Goal: Task Accomplishment & Management: Manage account settings

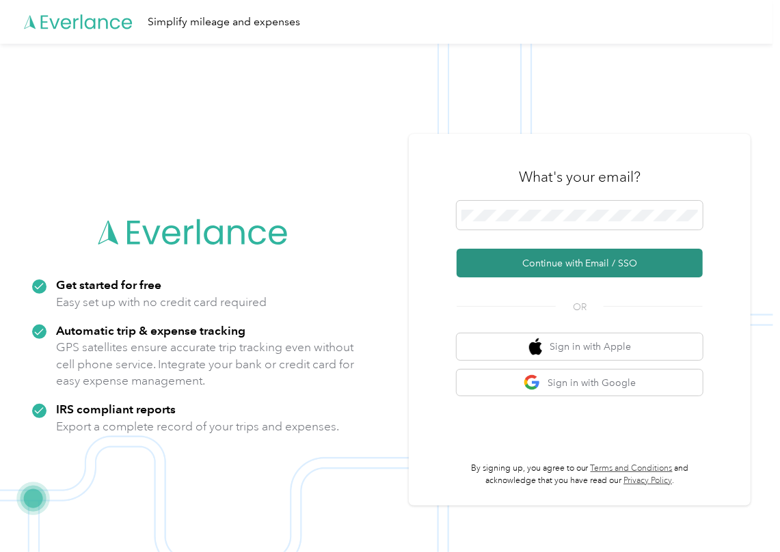
click at [509, 262] on button "Continue with Email / SSO" at bounding box center [579, 263] width 246 height 29
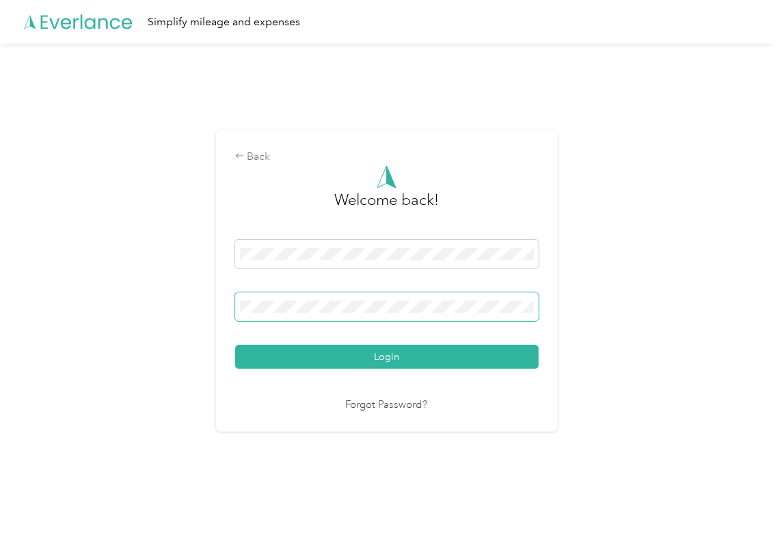
click at [312, 299] on span at bounding box center [386, 306] width 303 height 29
click at [288, 298] on span at bounding box center [386, 306] width 303 height 29
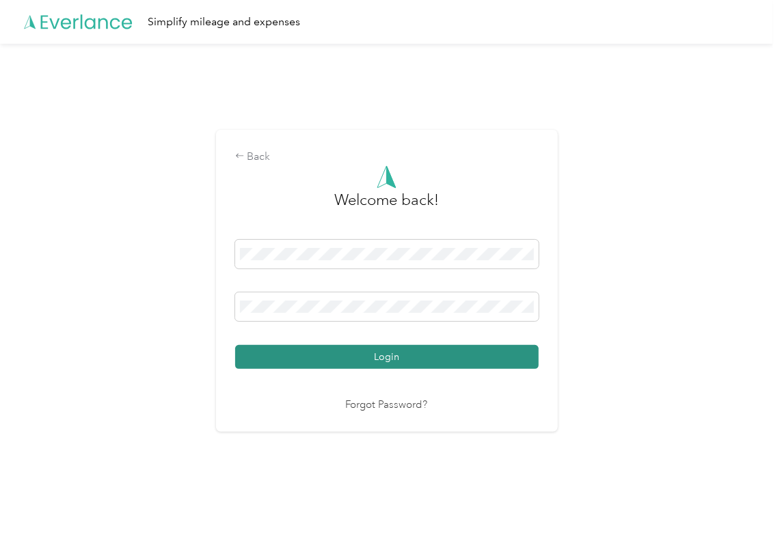
click at [262, 350] on button "Login" at bounding box center [386, 357] width 303 height 24
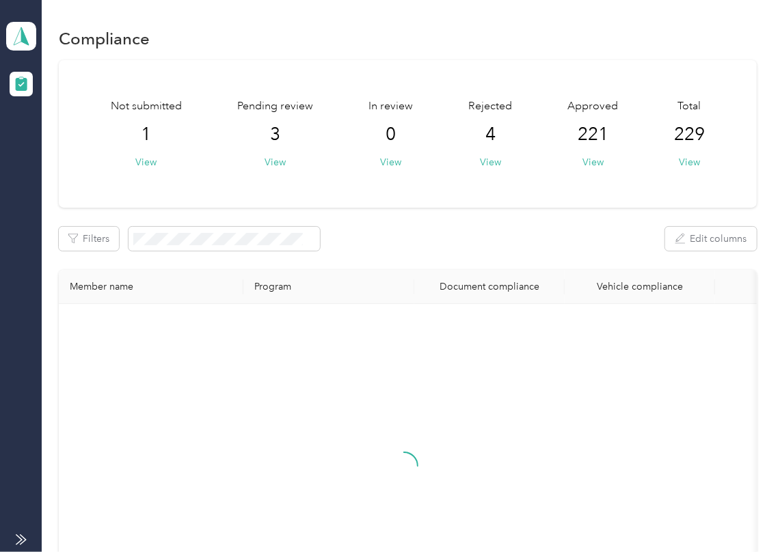
click at [432, 185] on div "Not submitted 1 View Pending review 3 View In review 0 View Rejected 4 View App…" at bounding box center [408, 134] width 698 height 148
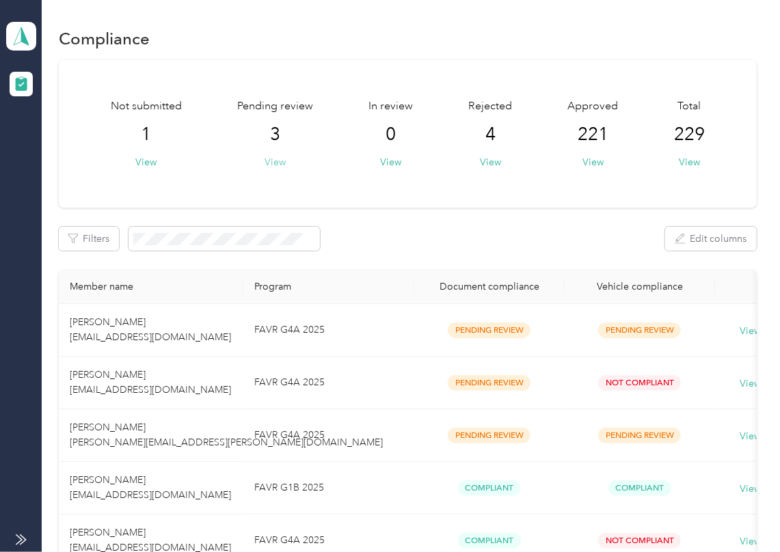
click at [268, 156] on button "View" at bounding box center [274, 162] width 21 height 14
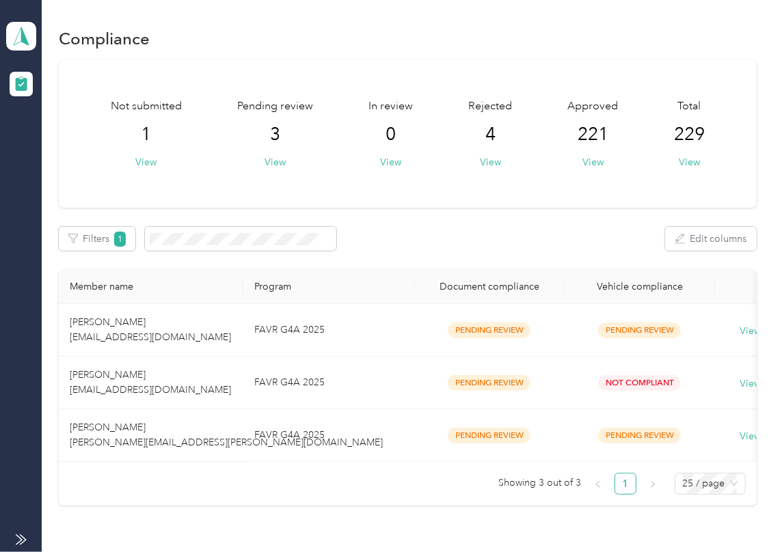
click at [519, 200] on div "Not submitted 1 View Pending review 3 View In review 0 View Rejected 4 View App…" at bounding box center [408, 134] width 698 height 148
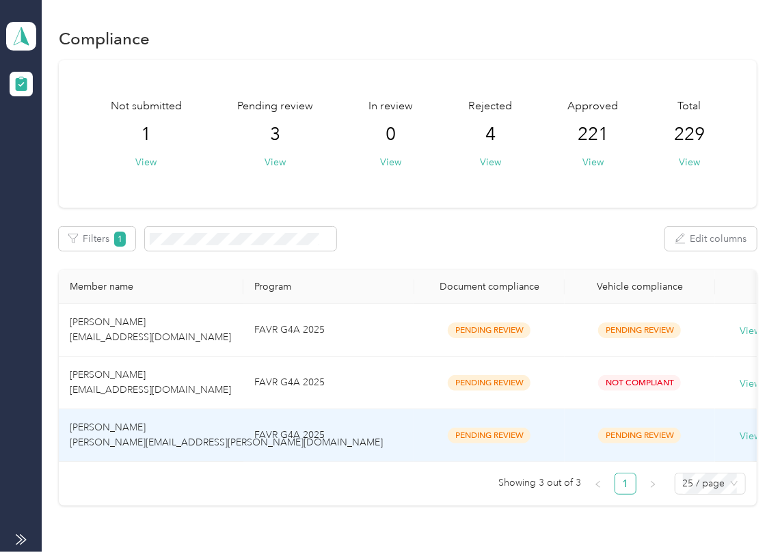
click at [127, 432] on span "[PERSON_NAME] [PERSON_NAME][EMAIL_ADDRESS][PERSON_NAME][DOMAIN_NAME]" at bounding box center [226, 435] width 313 height 27
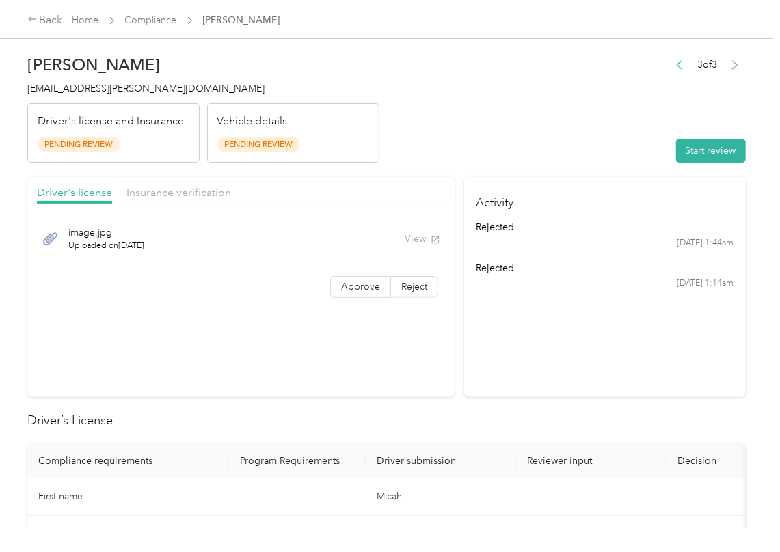
drag, startPoint x: 422, startPoint y: 150, endPoint x: 586, endPoint y: 154, distance: 163.4
click at [424, 150] on header "[PERSON_NAME] [PERSON_NAME][EMAIL_ADDRESS][PERSON_NAME][DOMAIN_NAME] Driver's l…" at bounding box center [386, 105] width 718 height 115
click at [687, 141] on button "Start review" at bounding box center [711, 151] width 70 height 24
drag, startPoint x: 528, startPoint y: 120, endPoint x: 379, endPoint y: 217, distance: 178.0
click at [525, 120] on header "[PERSON_NAME] [PERSON_NAME][EMAIL_ADDRESS][PERSON_NAME][DOMAIN_NAME] Driver's l…" at bounding box center [386, 105] width 718 height 115
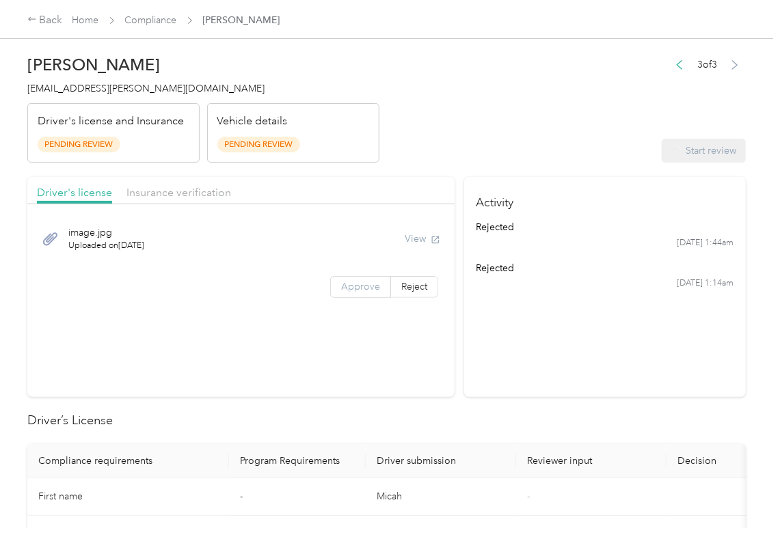
click at [342, 280] on label "Approve" at bounding box center [360, 287] width 61 height 22
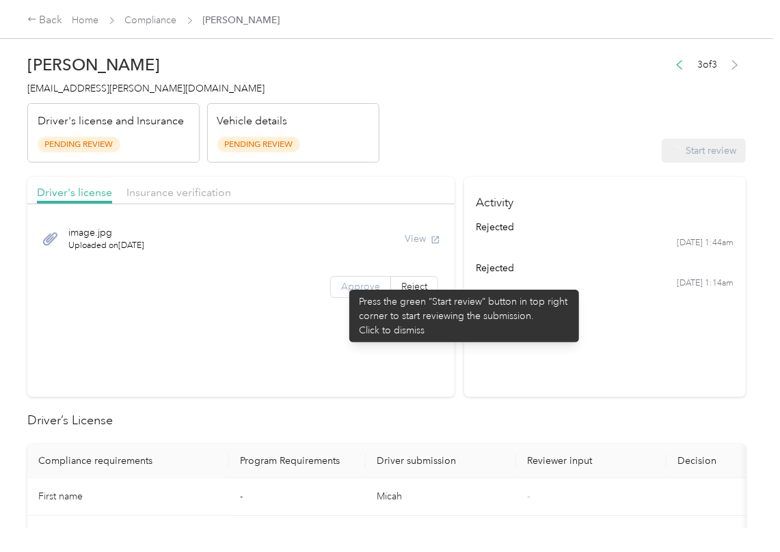
click at [345, 288] on span "Approve" at bounding box center [360, 287] width 39 height 12
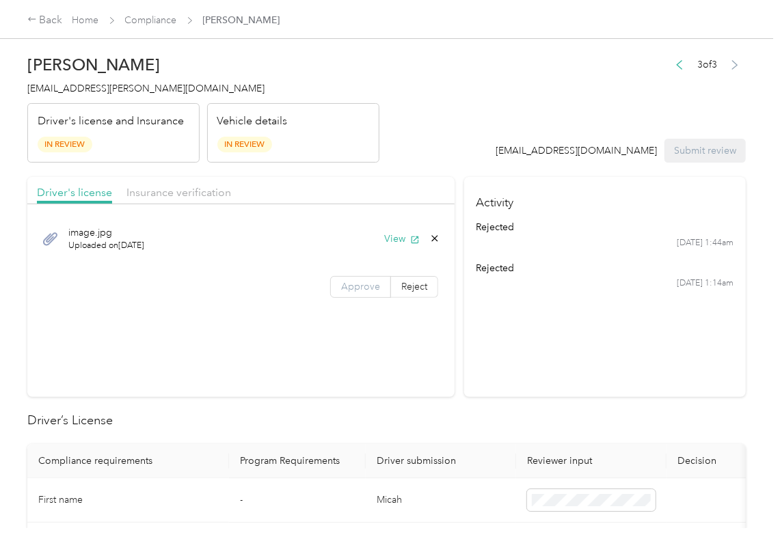
click at [345, 288] on span "Approve" at bounding box center [360, 287] width 39 height 12
click at [342, 290] on span "Approve" at bounding box center [360, 287] width 39 height 12
click at [386, 235] on button "View" at bounding box center [402, 239] width 36 height 14
click at [387, 154] on header "[PERSON_NAME] [PERSON_NAME][EMAIL_ADDRESS][PERSON_NAME][DOMAIN_NAME] Driver's l…" at bounding box center [386, 105] width 718 height 115
click at [187, 192] on span "Insurance verification" at bounding box center [178, 192] width 105 height 13
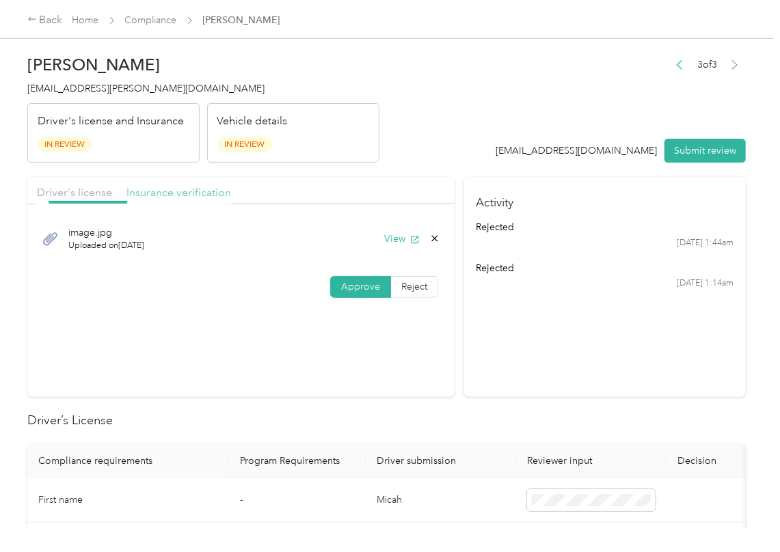
click at [150, 191] on span "Insurance verification" at bounding box center [178, 192] width 105 height 13
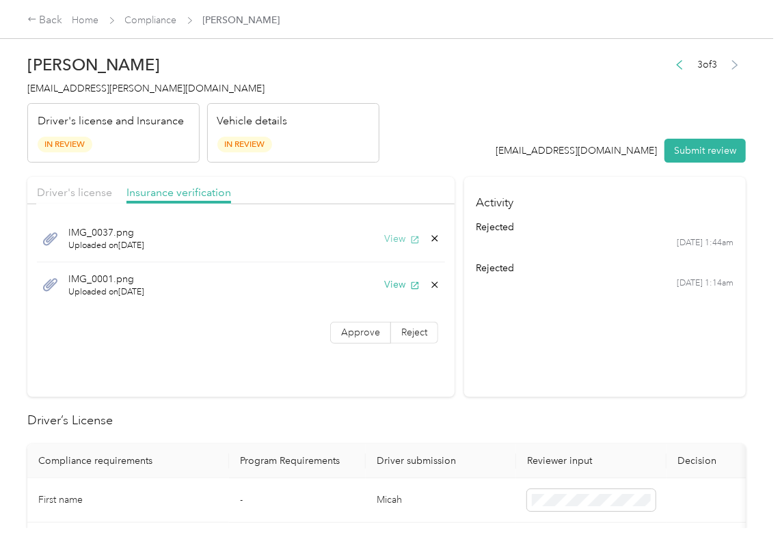
click at [400, 239] on button "View" at bounding box center [402, 239] width 36 height 14
click at [396, 282] on button "View" at bounding box center [402, 284] width 36 height 14
click at [351, 335] on span "Approve" at bounding box center [360, 333] width 39 height 12
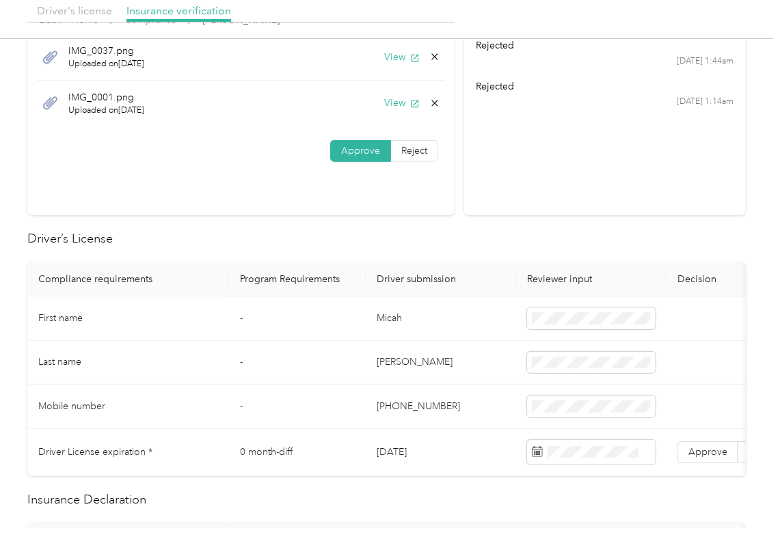
click at [389, 320] on td "Micah" at bounding box center [441, 319] width 150 height 44
copy td "Micah"
click at [417, 461] on td "[DATE]" at bounding box center [441, 452] width 150 height 47
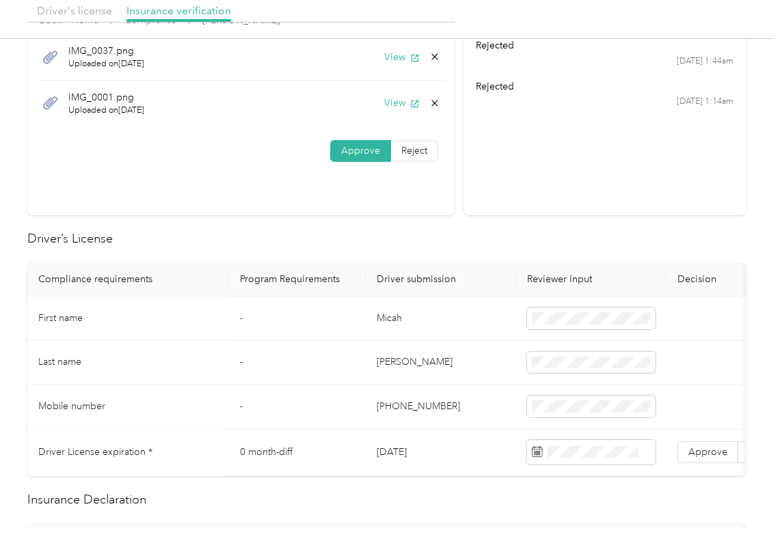
click at [417, 461] on td "[DATE]" at bounding box center [441, 452] width 150 height 47
copy td "[DATE]"
click at [439, 238] on h2 "Driver’s License" at bounding box center [386, 239] width 718 height 18
click at [695, 444] on label "Approve" at bounding box center [707, 452] width 61 height 22
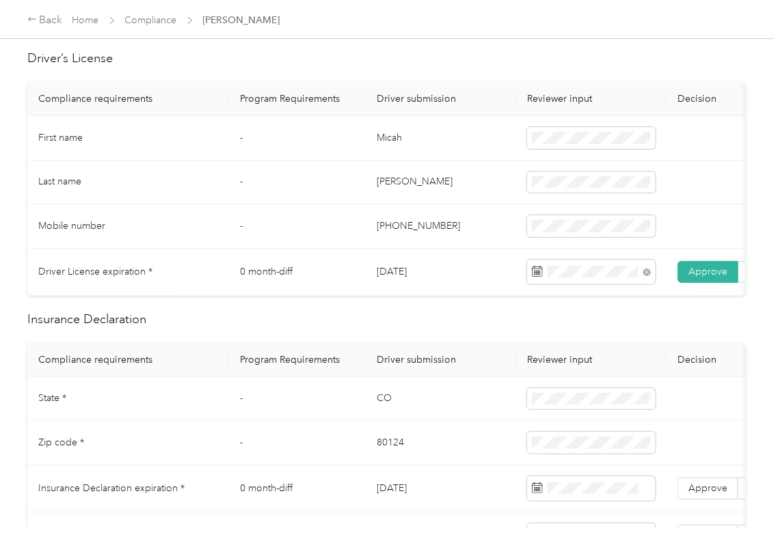
scroll to position [364, 0]
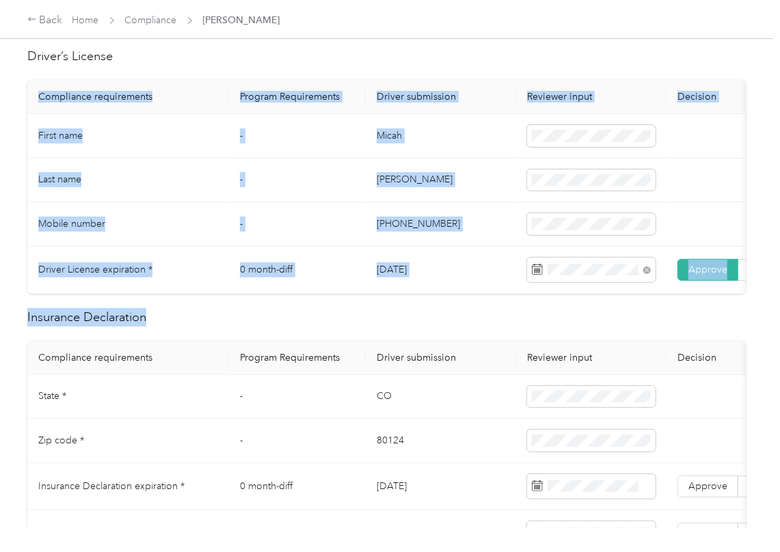
drag, startPoint x: 348, startPoint y: 310, endPoint x: 394, endPoint y: 307, distance: 45.9
click at [320, 203] on td "-" at bounding box center [297, 224] width 137 height 44
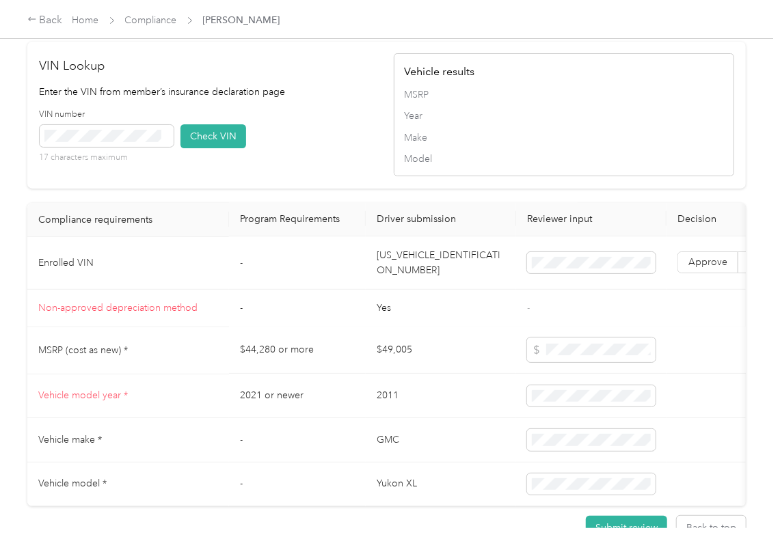
scroll to position [1184, 0]
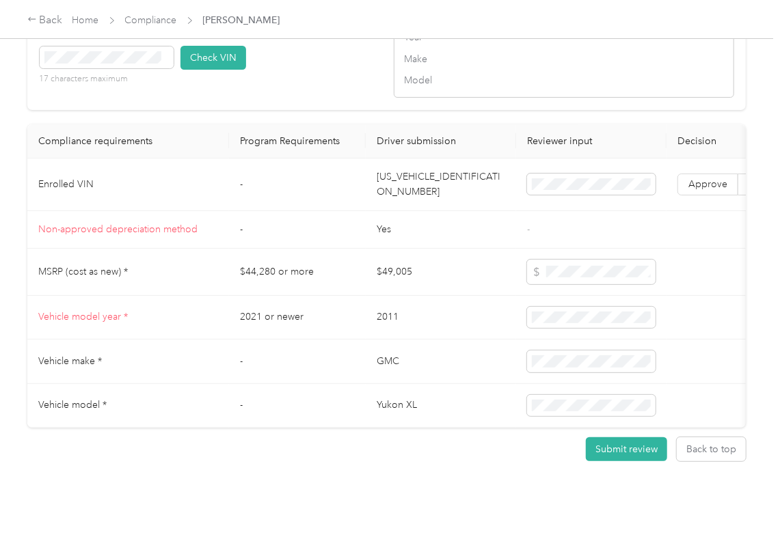
click at [422, 193] on td "[US_VEHICLE_IDENTIFICATION_NUMBER]" at bounding box center [441, 185] width 150 height 53
copy td "[US_VEHICLE_IDENTIFICATION_NUMBER]"
click at [359, 154] on th "Program Requirements" at bounding box center [297, 141] width 137 height 34
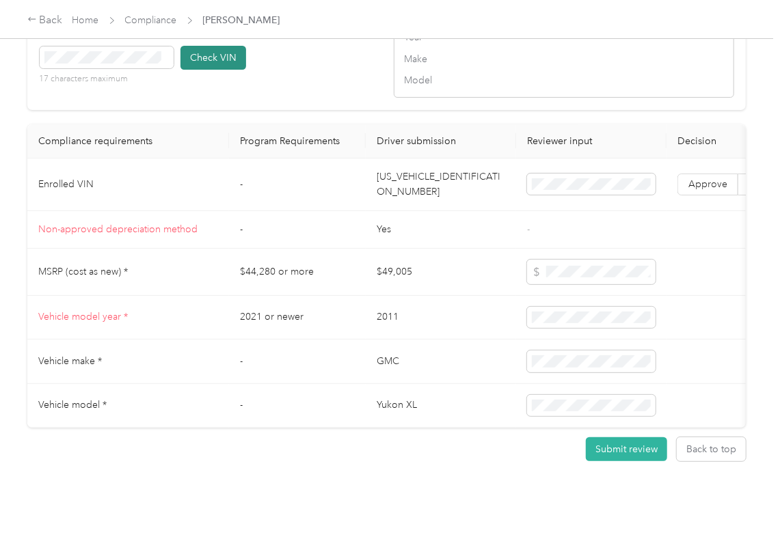
drag, startPoint x: 206, startPoint y: 79, endPoint x: 223, endPoint y: 94, distance: 22.8
click at [206, 70] on button "Check VIN" at bounding box center [213, 58] width 66 height 24
click at [713, 190] on span "Approve" at bounding box center [707, 184] width 39 height 12
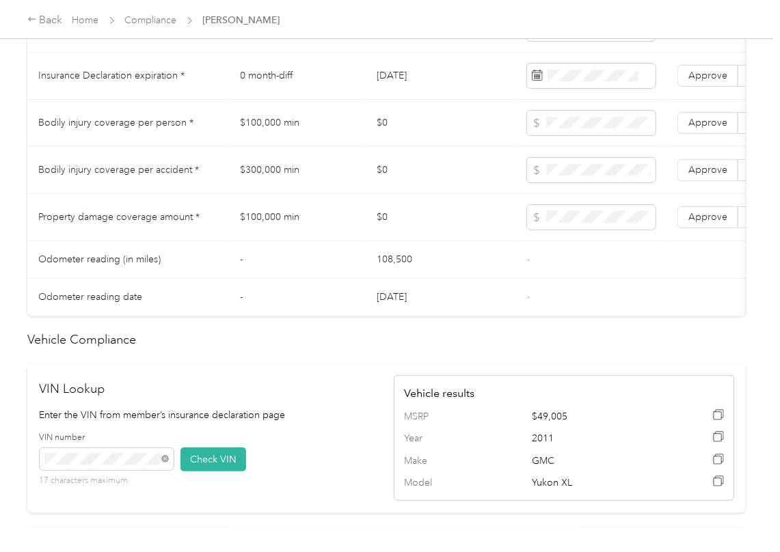
scroll to position [731, 0]
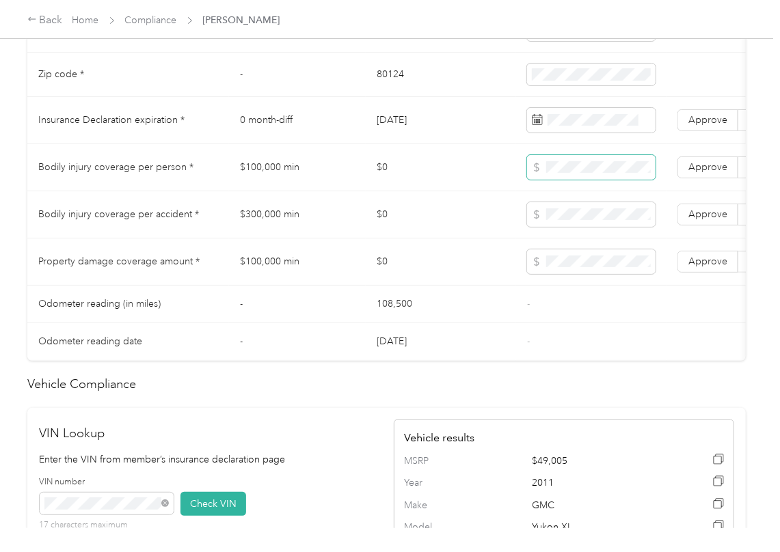
click at [580, 180] on span at bounding box center [591, 167] width 128 height 25
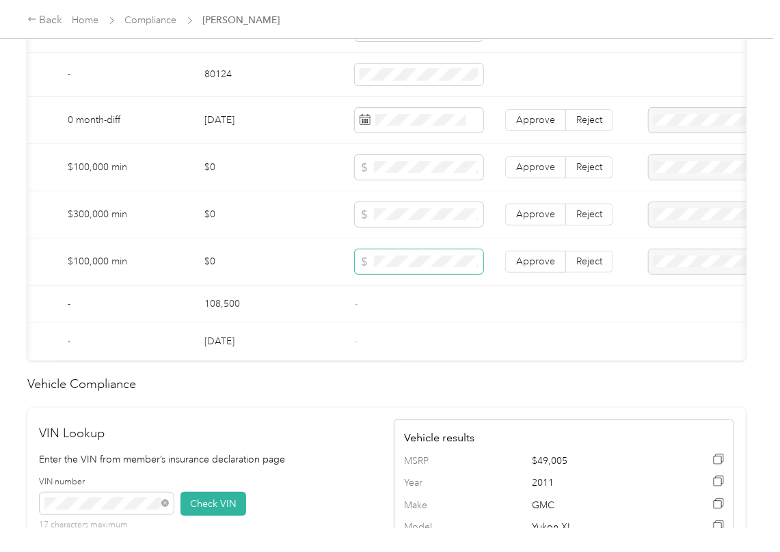
scroll to position [0, 187]
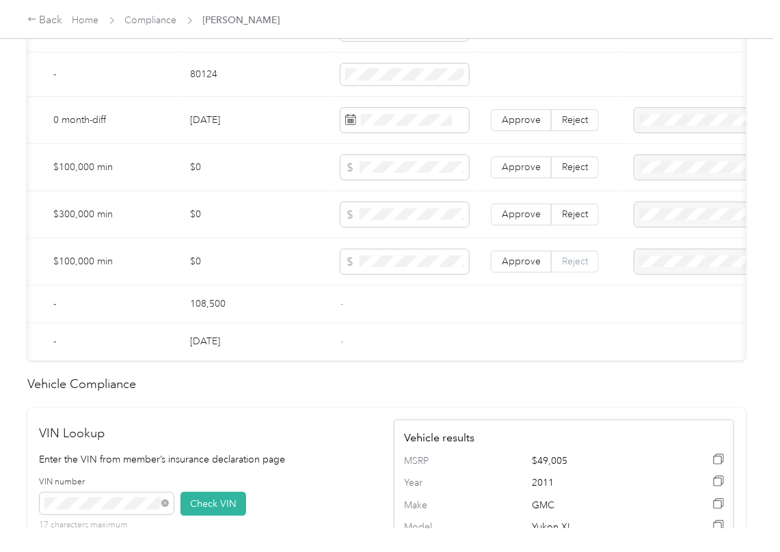
click at [567, 267] on span "Reject" at bounding box center [575, 262] width 26 height 12
click at [574, 219] on td "Approve Reject" at bounding box center [552, 214] width 144 height 47
click at [574, 173] on span "Reject" at bounding box center [575, 167] width 26 height 12
click at [586, 220] on span "Reject" at bounding box center [575, 214] width 26 height 12
click at [662, 180] on span at bounding box center [713, 167] width 159 height 25
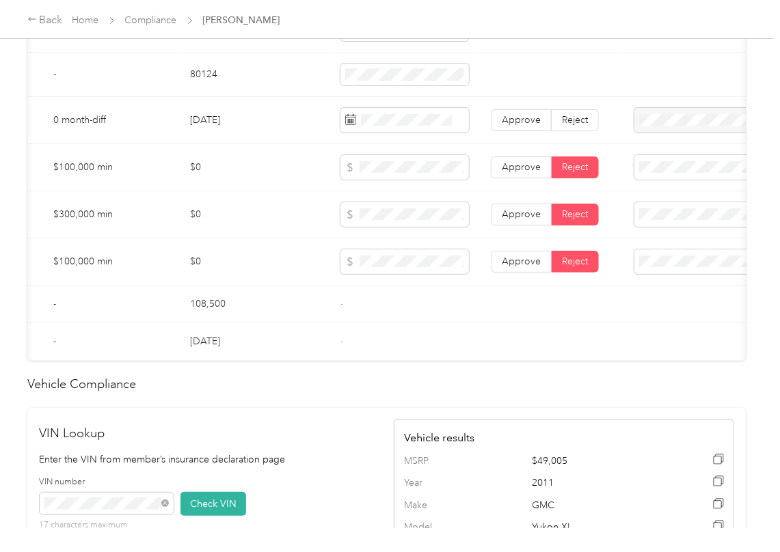
click at [690, 271] on span "Bodily Injury per person below the minimum value requirement" at bounding box center [698, 269] width 137 height 26
click at [667, 310] on span "Bodily Injury per accident below the minimum value requirement" at bounding box center [700, 316] width 140 height 26
click at [672, 377] on div "Property Damage coverage below the minimum value requirement" at bounding box center [700, 370] width 140 height 43
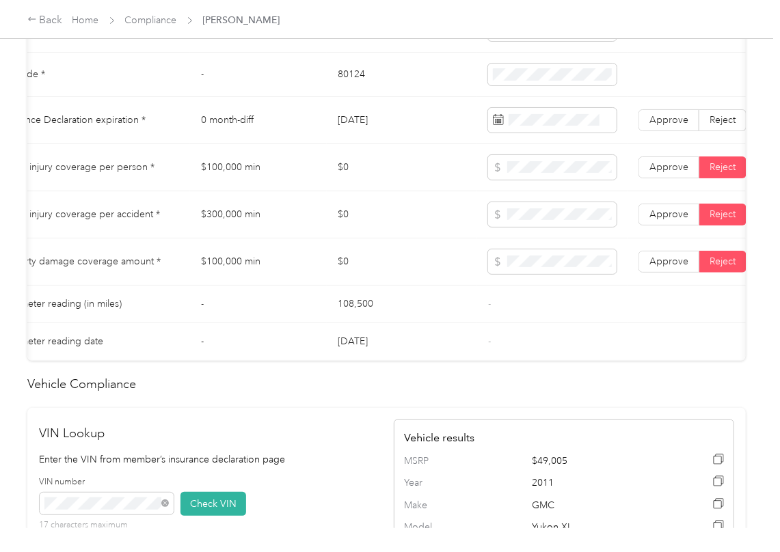
scroll to position [0, 33]
click at [379, 286] on td "$0" at bounding box center [408, 262] width 150 height 47
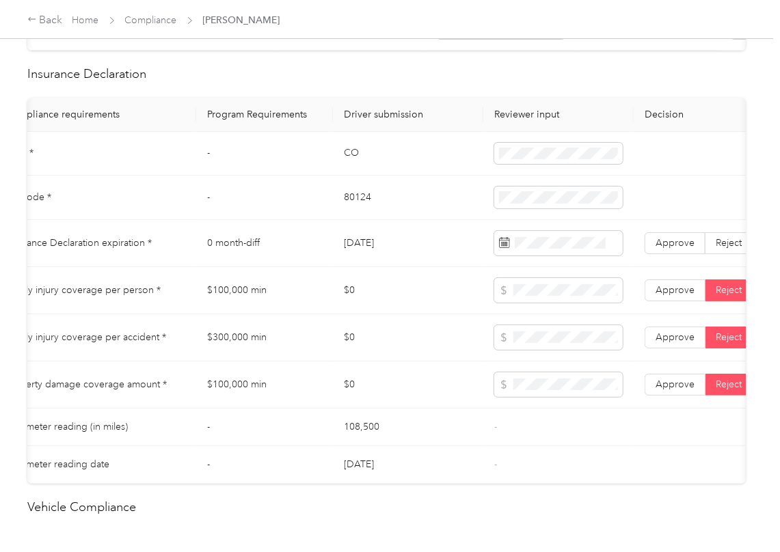
scroll to position [640, 0]
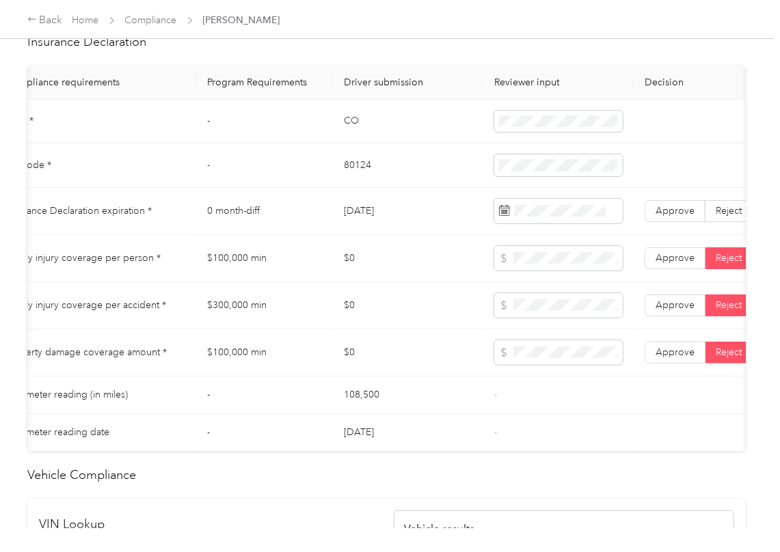
click at [236, 282] on td "$100,000 min" at bounding box center [264, 258] width 137 height 47
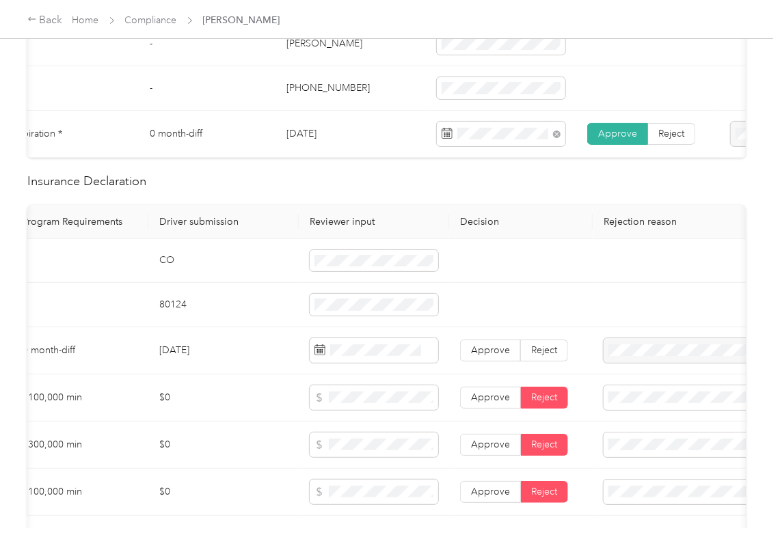
scroll to position [0, 0]
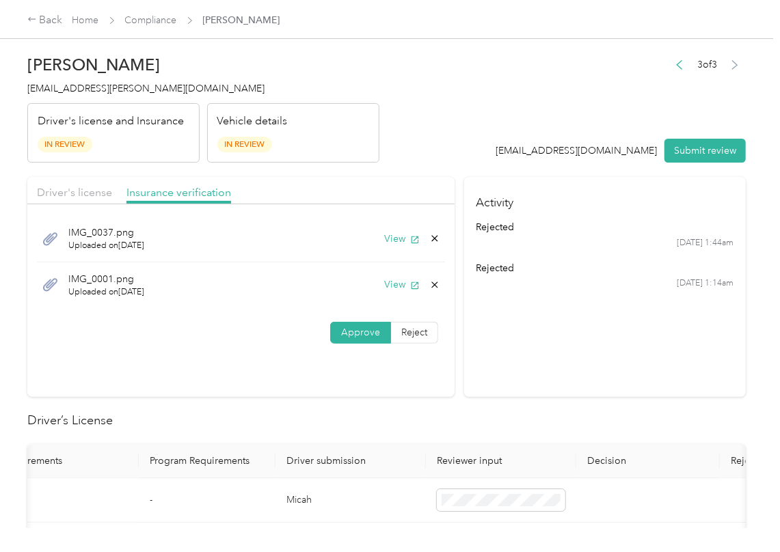
click at [110, 181] on div "Driver's license Insurance verification" at bounding box center [240, 190] width 427 height 27
click at [94, 183] on div "Driver's license Insurance verification" at bounding box center [240, 190] width 427 height 27
click at [74, 193] on span "Driver's license" at bounding box center [74, 192] width 75 height 13
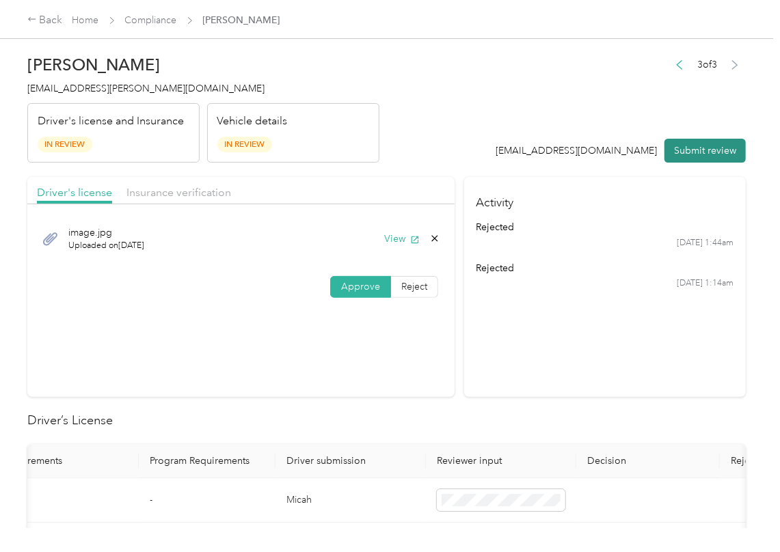
click at [678, 146] on button "Submit review" at bounding box center [704, 151] width 81 height 24
click at [105, 94] on h4 "[EMAIL_ADDRESS][PERSON_NAME][DOMAIN_NAME]" at bounding box center [203, 88] width 352 height 14
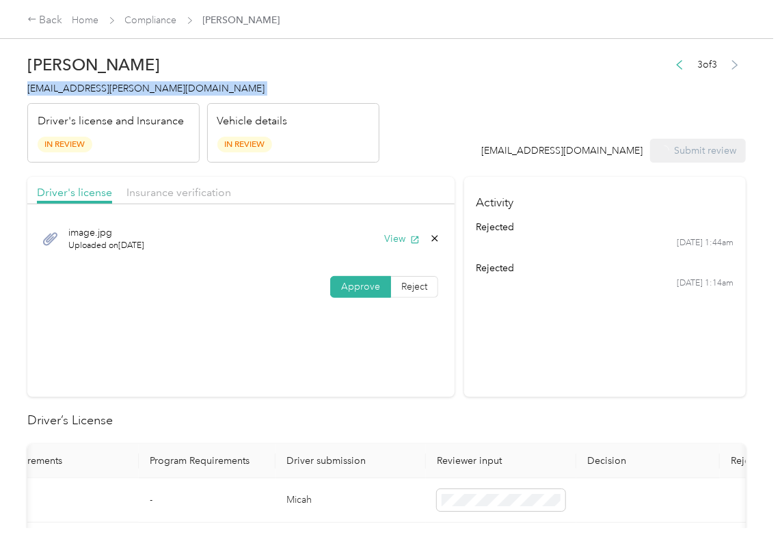
click at [105, 94] on h4 "[EMAIL_ADDRESS][PERSON_NAME][DOMAIN_NAME]" at bounding box center [203, 88] width 352 height 14
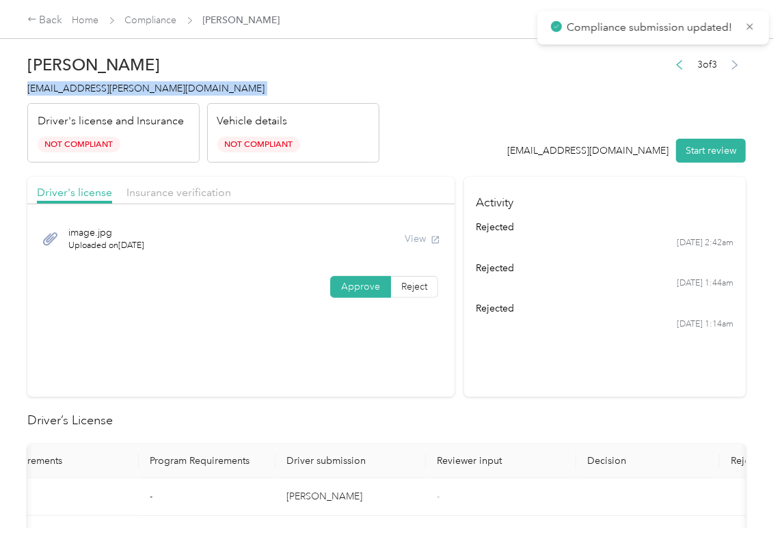
copy span "[EMAIL_ADDRESS][PERSON_NAME][DOMAIN_NAME]"
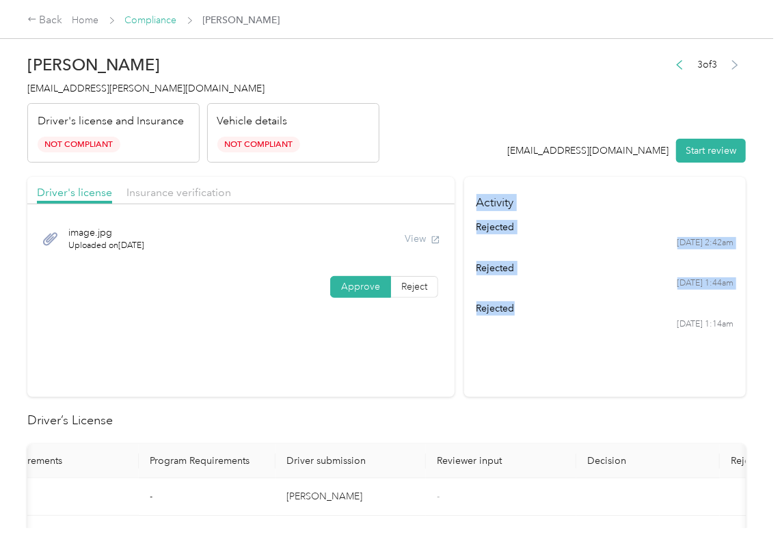
click at [152, 23] on link "Compliance" at bounding box center [151, 20] width 52 height 12
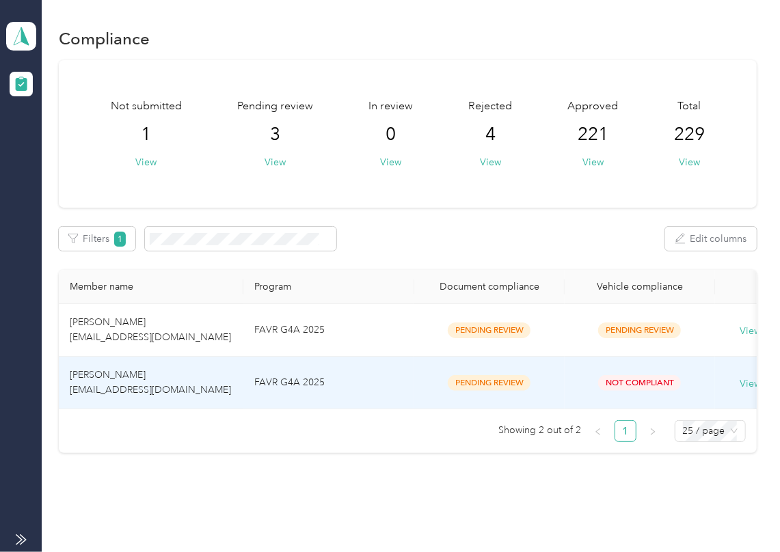
click at [144, 383] on td "[PERSON_NAME] [EMAIL_ADDRESS][DOMAIN_NAME]" at bounding box center [151, 383] width 185 height 53
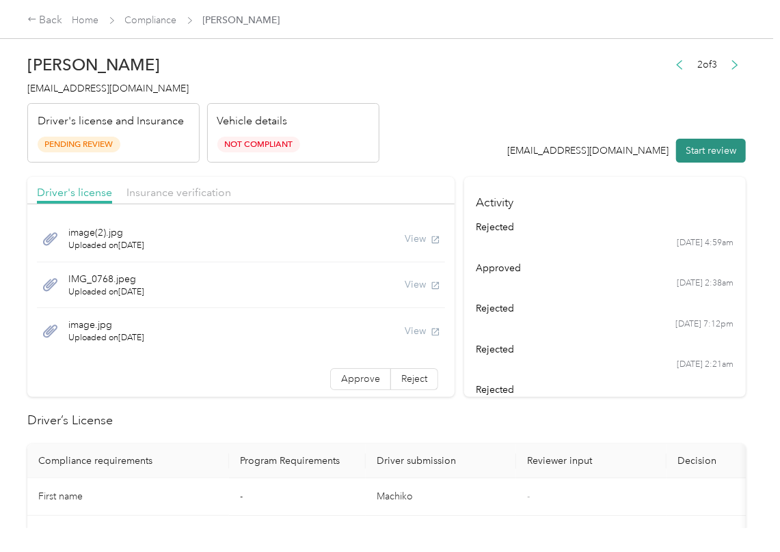
click at [694, 159] on button "Start review" at bounding box center [711, 151] width 70 height 24
click at [501, 100] on header "[PERSON_NAME] [EMAIL_ADDRESS][DOMAIN_NAME] Driver's license and Insurance Pendi…" at bounding box center [386, 105] width 718 height 115
click at [394, 230] on div "image(2).jpg Uploaded on [DATE] View" at bounding box center [241, 239] width 408 height 46
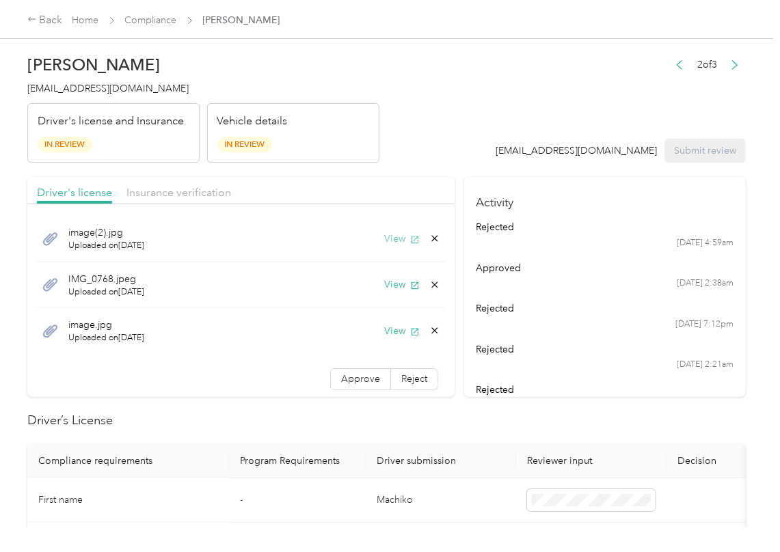
click at [389, 239] on button "View" at bounding box center [402, 239] width 36 height 14
click at [384, 283] on button "View" at bounding box center [402, 284] width 36 height 14
click at [376, 325] on div "image.jpg Uploaded on [DATE] View" at bounding box center [241, 331] width 408 height 46
click at [384, 329] on button "View" at bounding box center [402, 331] width 36 height 14
click at [336, 370] on label "Approve" at bounding box center [360, 379] width 61 height 22
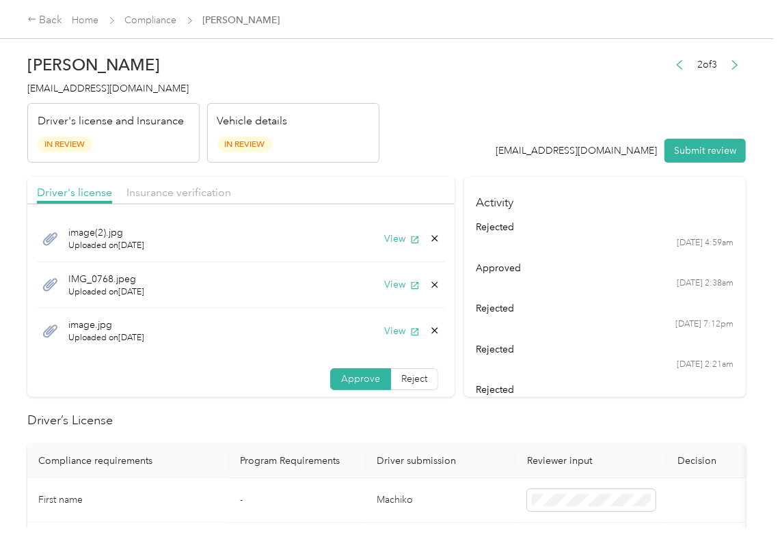
click at [340, 186] on div "Driver's license Insurance verification" at bounding box center [240, 190] width 427 height 27
click at [148, 193] on span "Insurance verification" at bounding box center [178, 192] width 105 height 13
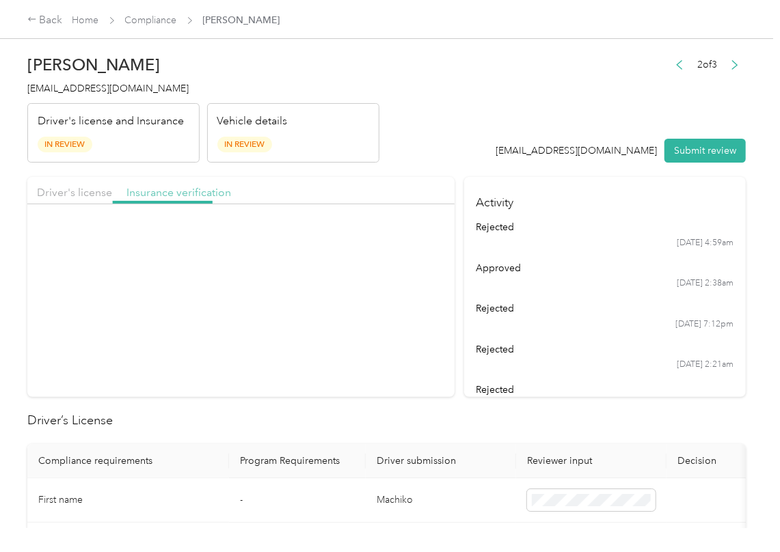
click at [190, 192] on span "Insurance verification" at bounding box center [178, 192] width 105 height 13
click at [395, 236] on button "View" at bounding box center [402, 239] width 36 height 14
drag, startPoint x: 350, startPoint y: 297, endPoint x: 347, endPoint y: 304, distance: 8.0
click at [350, 297] on label "Approve" at bounding box center [360, 287] width 61 height 22
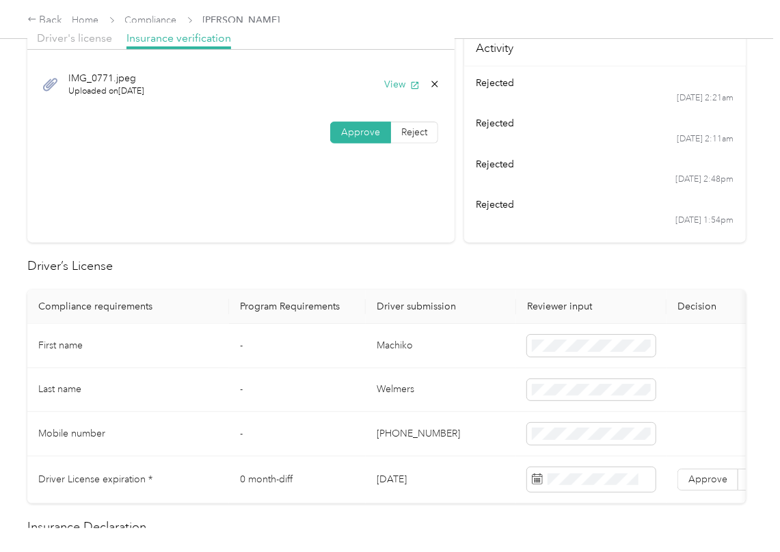
scroll to position [182, 0]
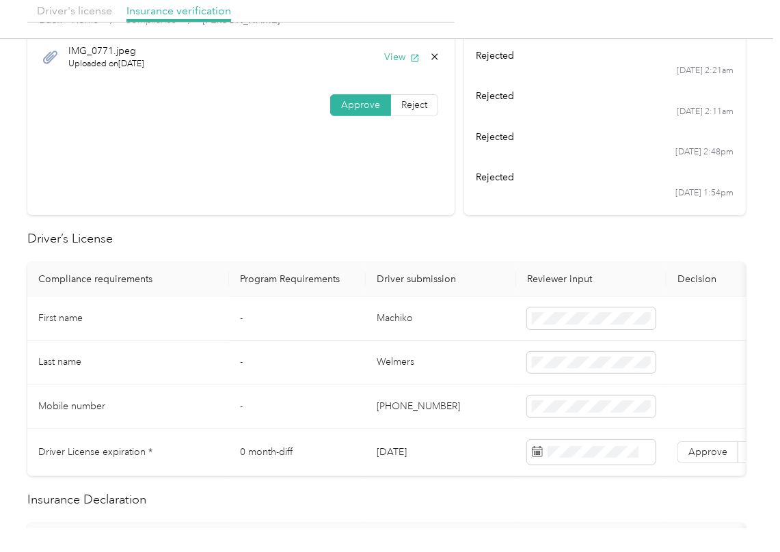
click at [420, 307] on td "Machiko" at bounding box center [441, 319] width 150 height 44
copy td "Machiko"
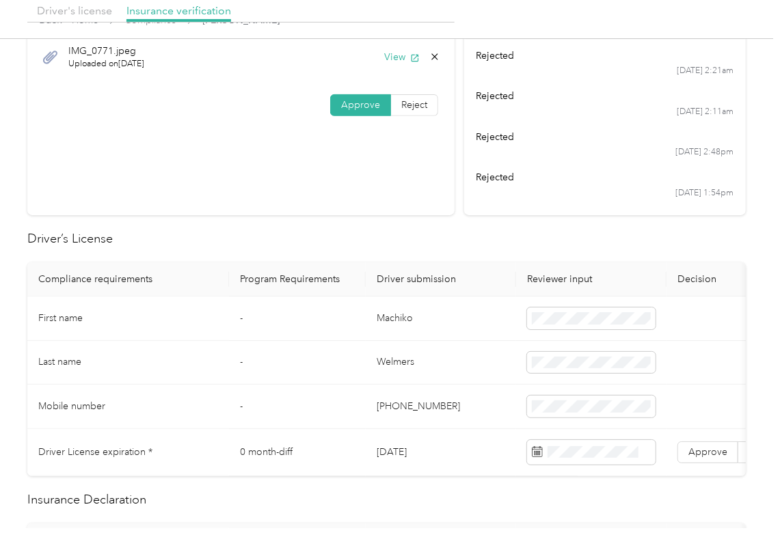
click at [392, 458] on td "[DATE]" at bounding box center [441, 452] width 150 height 47
copy td "[DATE]"
drag, startPoint x: 444, startPoint y: 243, endPoint x: 466, endPoint y: 304, distance: 64.9
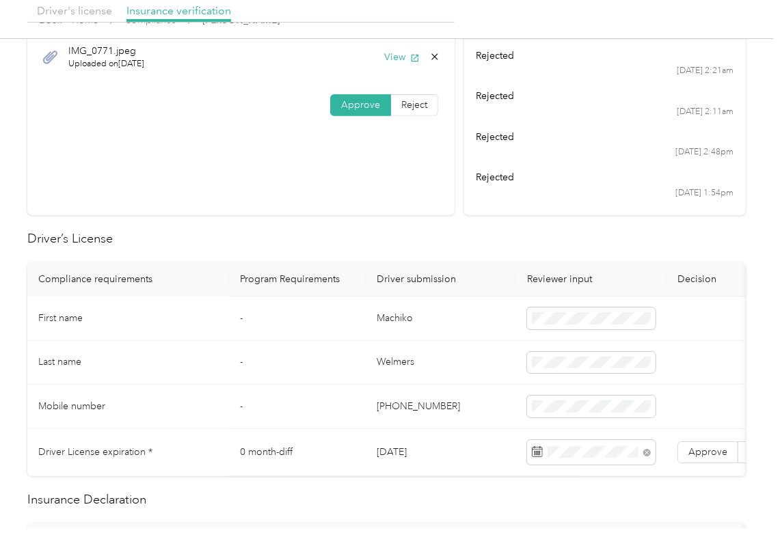
click at [706, 452] on span "Approve" at bounding box center [707, 452] width 39 height 12
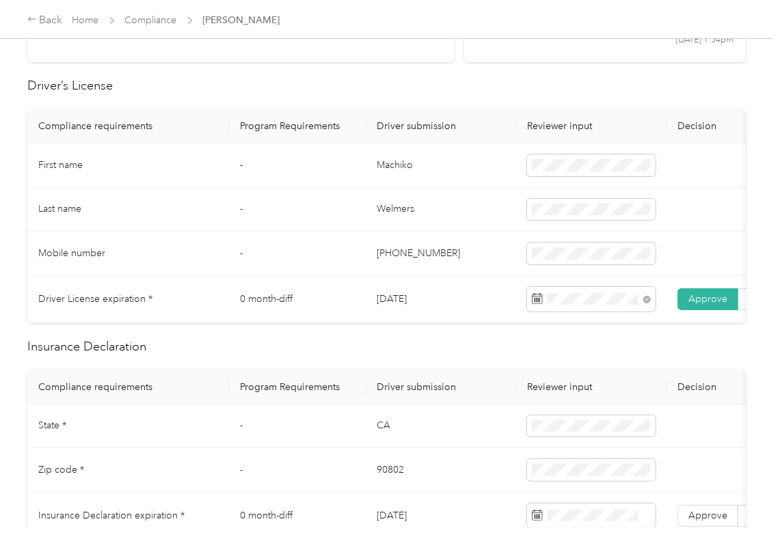
scroll to position [364, 0]
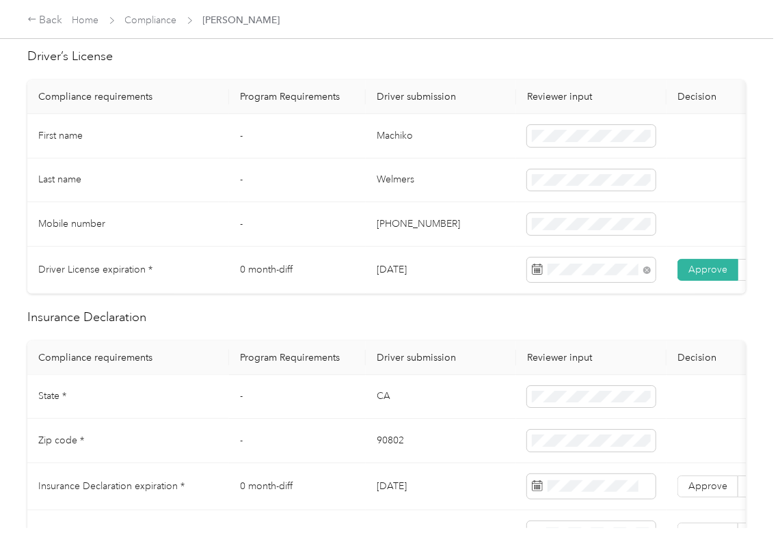
click at [377, 405] on td "CA" at bounding box center [441, 397] width 150 height 44
copy td "CA"
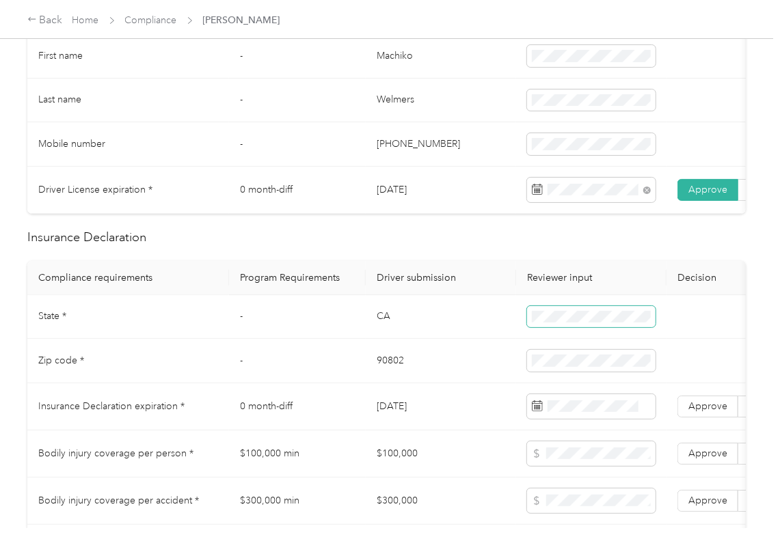
scroll to position [547, 0]
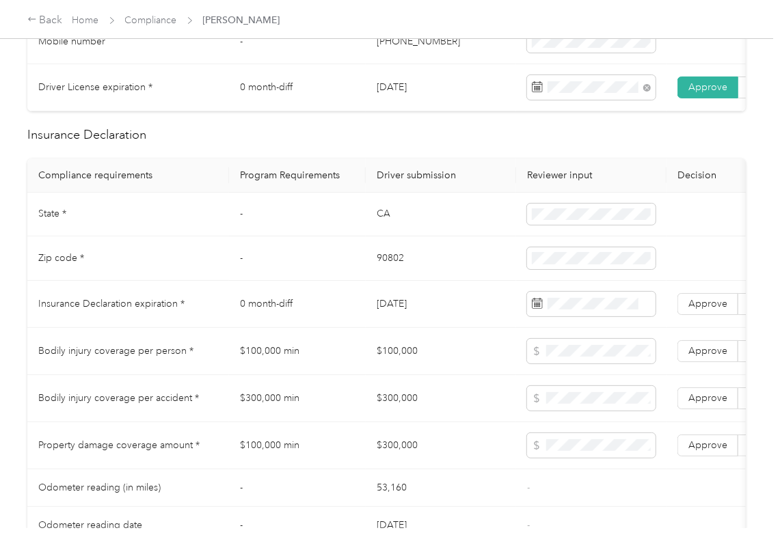
click at [394, 268] on td "90802" at bounding box center [441, 258] width 150 height 44
copy td "90802"
click at [577, 265] on span at bounding box center [591, 258] width 128 height 22
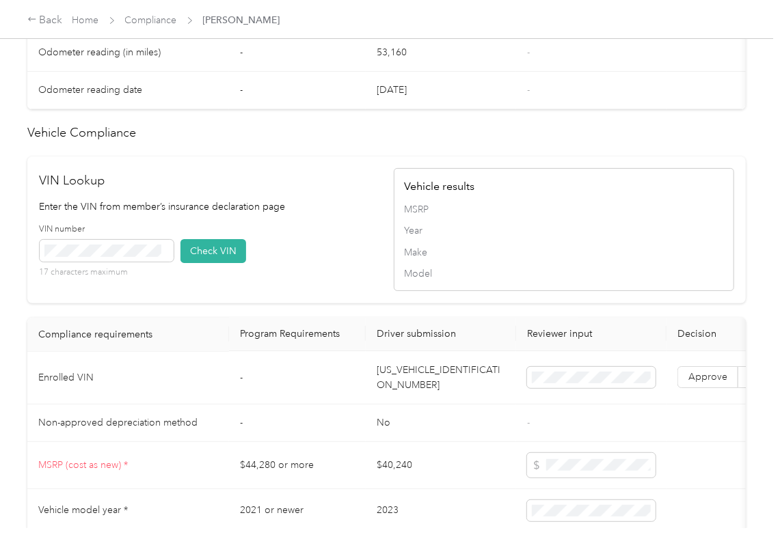
scroll to position [1093, 0]
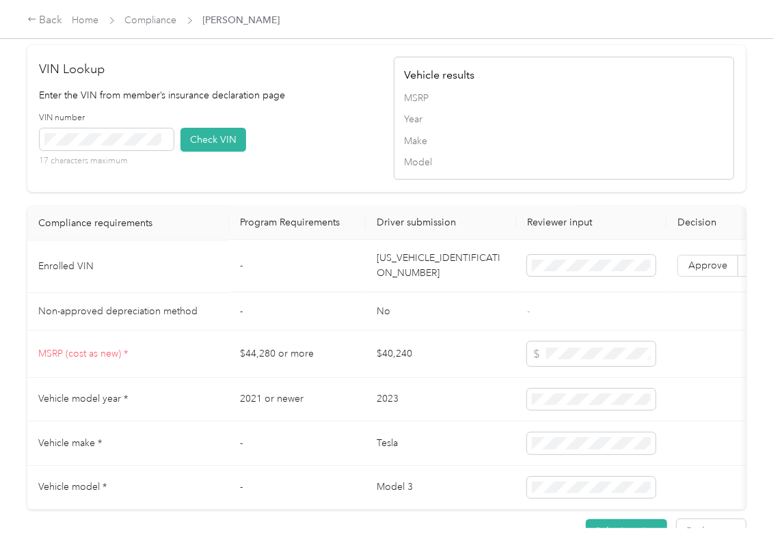
click at [387, 283] on td "[US_VEHICLE_IDENTIFICATION_NUMBER]" at bounding box center [441, 267] width 150 height 53
click at [388, 283] on td "[US_VEHICLE_IDENTIFICATION_NUMBER]" at bounding box center [441, 267] width 150 height 53
copy td "[US_VEHICLE_IDENTIFICATION_NUMBER]"
click at [365, 177] on div "VIN number 17 characters maximum Check VIN" at bounding box center [210, 144] width 340 height 65
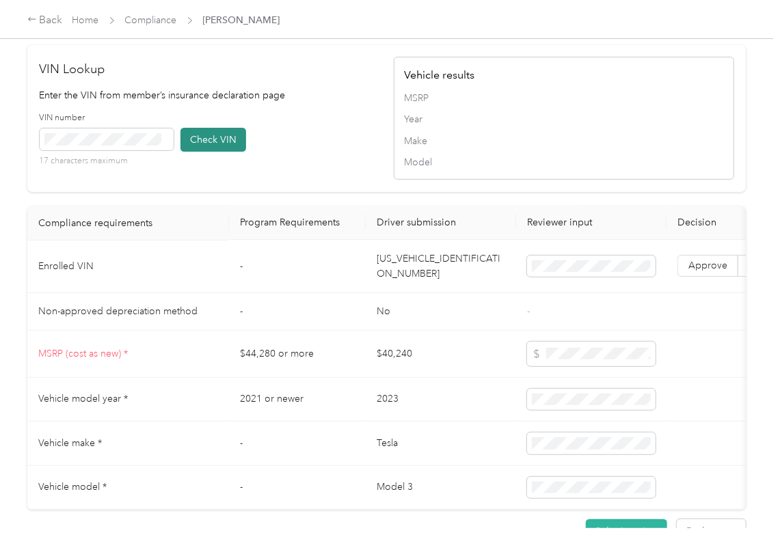
click at [220, 152] on button "Check VIN" at bounding box center [213, 140] width 66 height 24
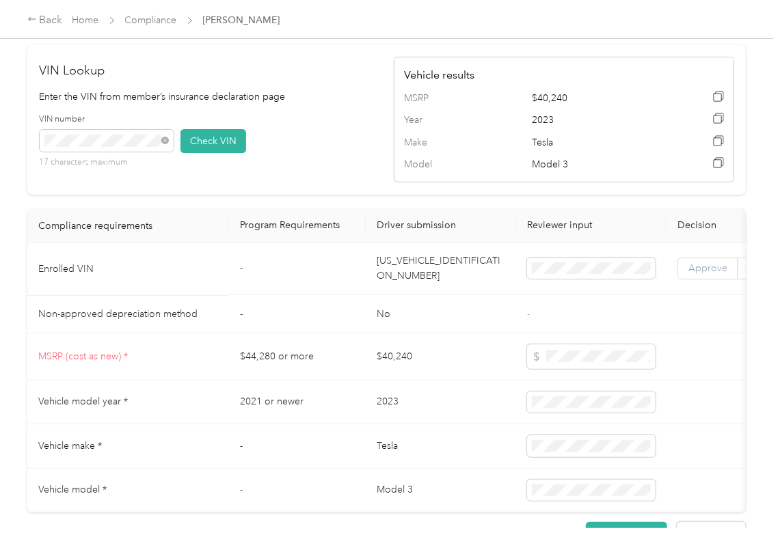
click at [698, 275] on span "Approve" at bounding box center [707, 269] width 39 height 12
click at [509, 333] on td "No" at bounding box center [441, 315] width 150 height 38
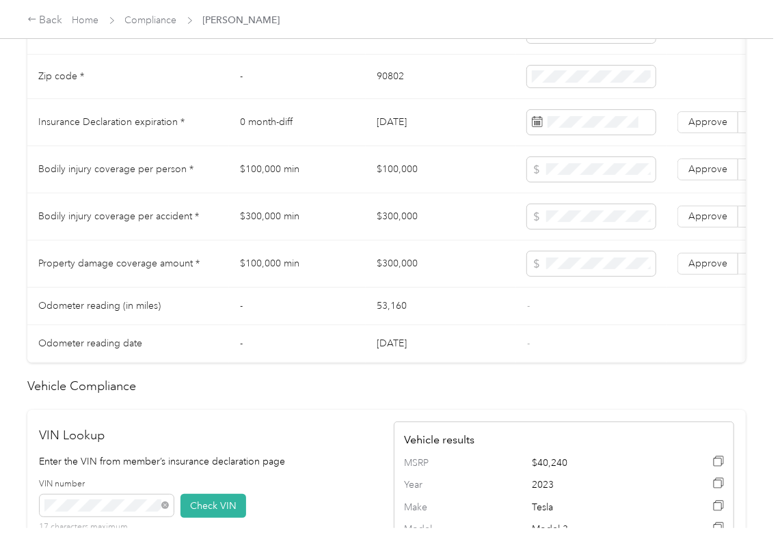
scroll to position [638, 0]
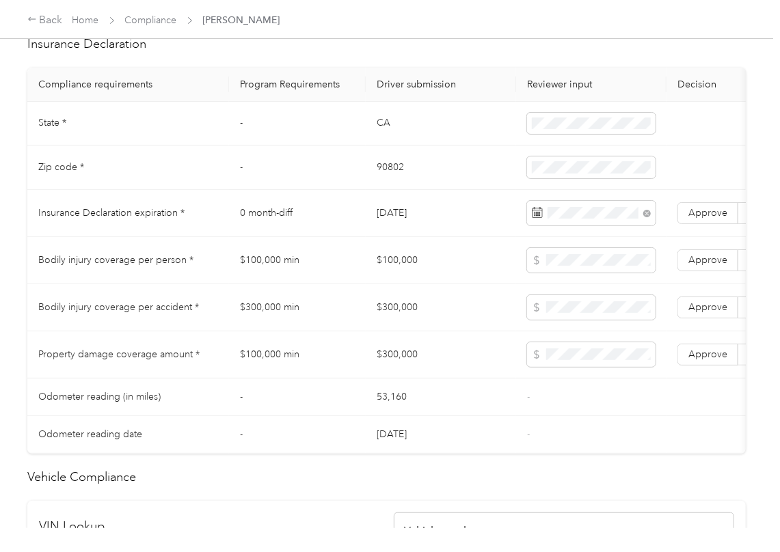
drag, startPoint x: 435, startPoint y: 307, endPoint x: 448, endPoint y: 307, distance: 13.7
click at [448, 307] on td "$300,000" at bounding box center [441, 307] width 150 height 47
click at [698, 219] on span "Approve" at bounding box center [707, 213] width 39 height 12
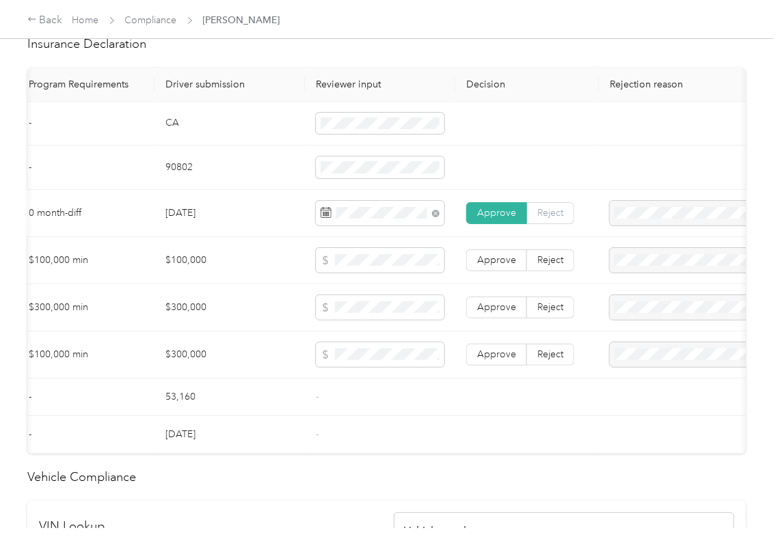
click at [563, 224] on label "Reject" at bounding box center [550, 213] width 47 height 22
click at [651, 316] on li "Expired Insurance Policy" at bounding box center [689, 307] width 159 height 24
click at [258, 226] on td "[DATE]" at bounding box center [229, 213] width 150 height 47
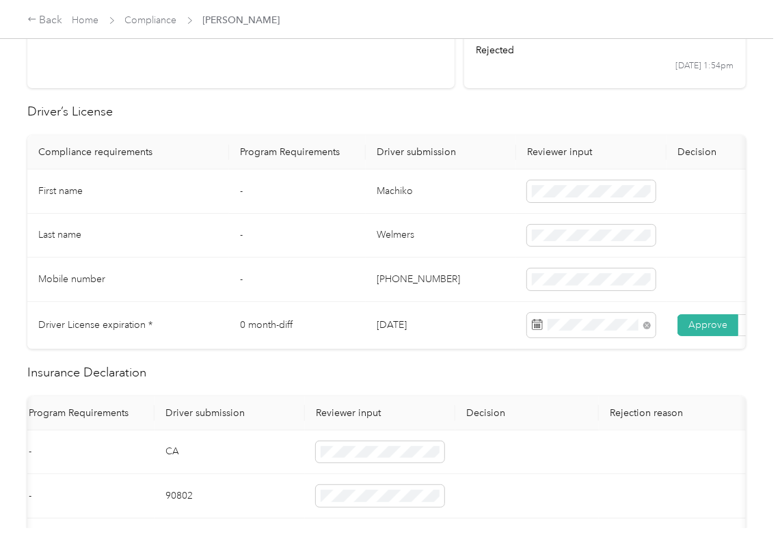
scroll to position [0, 0]
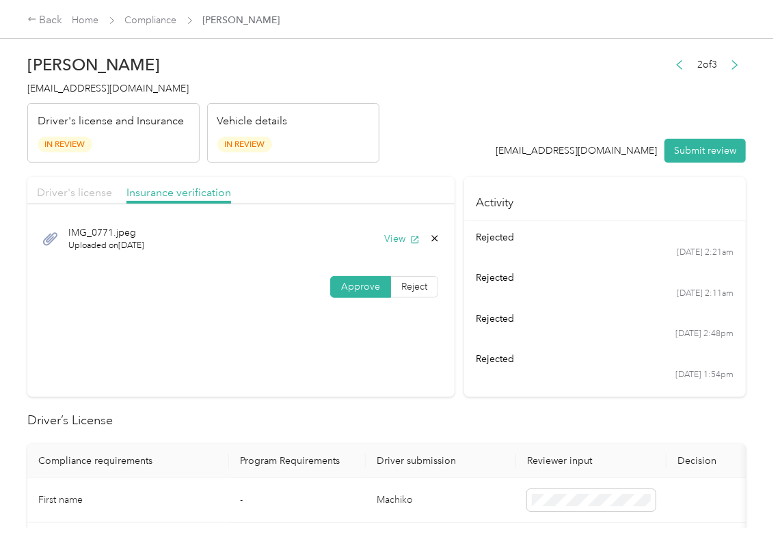
click at [85, 194] on span "Driver's license" at bounding box center [74, 192] width 75 height 13
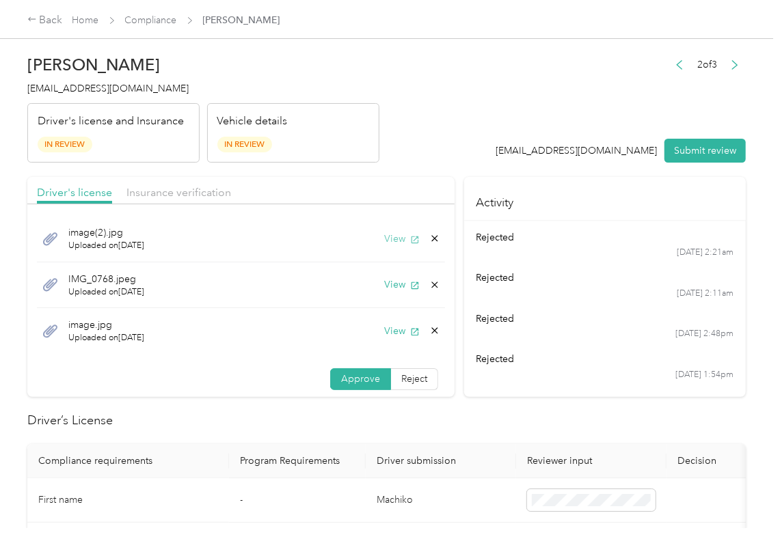
click at [384, 239] on button "View" at bounding box center [402, 239] width 36 height 14
click at [384, 242] on button "View" at bounding box center [402, 239] width 36 height 14
click at [429, 236] on icon at bounding box center [434, 238] width 11 height 11
click at [377, 249] on button "Yes" at bounding box center [382, 250] width 27 height 22
click at [391, 277] on button "View" at bounding box center [402, 284] width 36 height 14
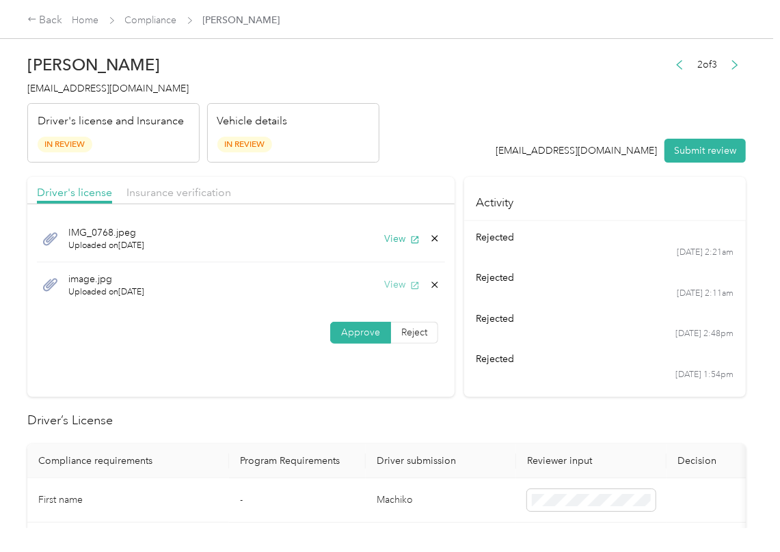
click at [390, 290] on button "View" at bounding box center [402, 284] width 36 height 14
click at [174, 203] on div "Driver's license Insurance verification" at bounding box center [240, 190] width 427 height 27
click at [187, 187] on span "Insurance verification" at bounding box center [178, 192] width 105 height 13
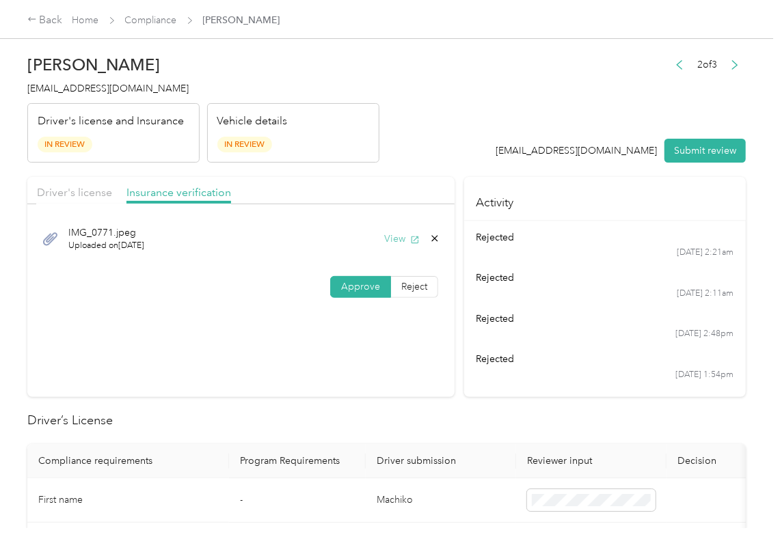
click at [410, 244] on icon "button" at bounding box center [415, 240] width 10 height 10
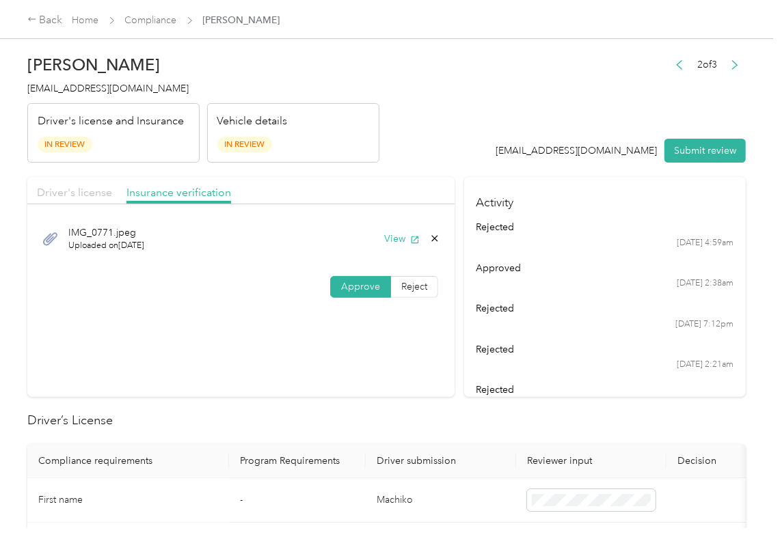
click at [103, 195] on span "Driver's license" at bounding box center [74, 192] width 75 height 13
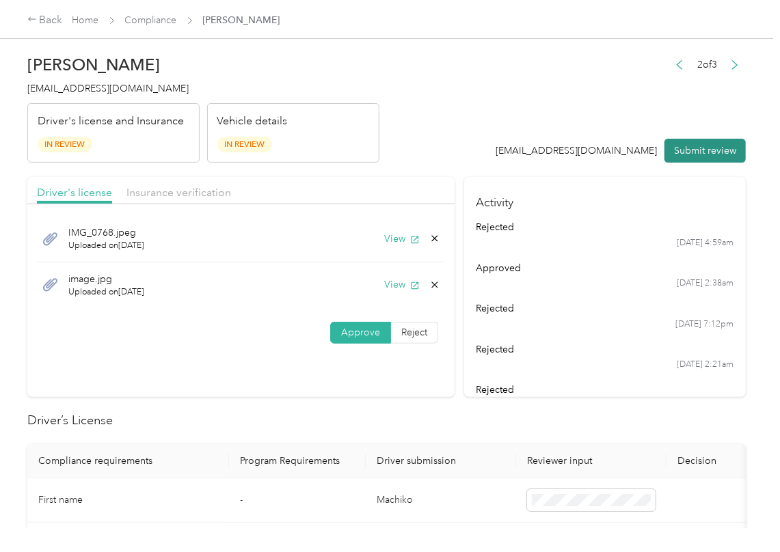
click at [684, 146] on button "Submit review" at bounding box center [704, 151] width 81 height 24
click at [105, 83] on span "[EMAIL_ADDRESS][DOMAIN_NAME]" at bounding box center [107, 89] width 161 height 12
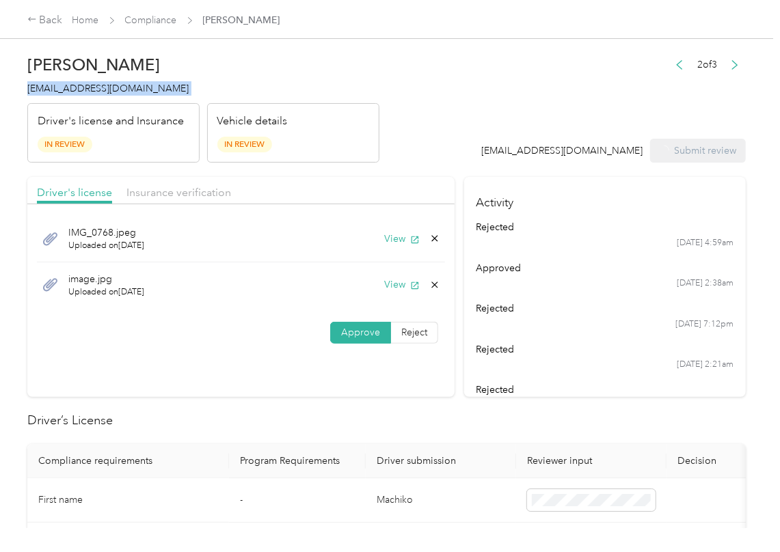
click at [105, 83] on span "[EMAIL_ADDRESS][DOMAIN_NAME]" at bounding box center [107, 89] width 161 height 12
copy span "[EMAIL_ADDRESS][DOMAIN_NAME]"
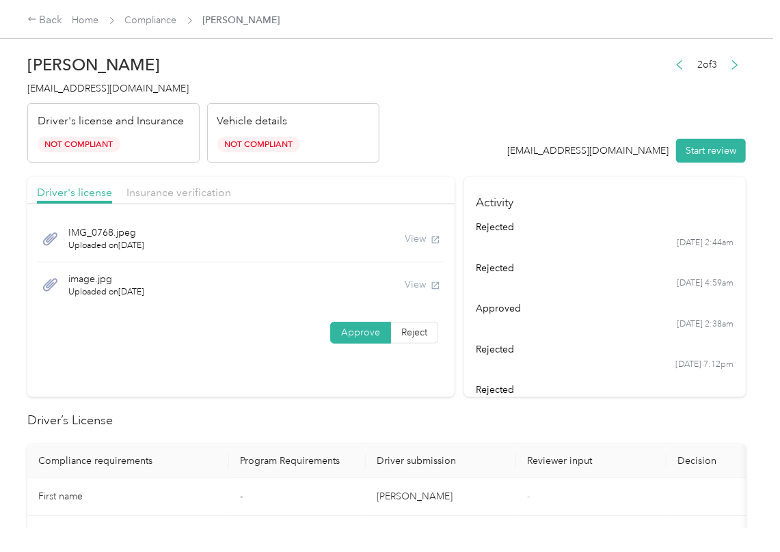
click at [441, 367] on section "Driver's license Insurance verification IMG_0768.jpeg Uploaded on [DATE] View i…" at bounding box center [240, 287] width 427 height 220
click at [153, 22] on link "Compliance" at bounding box center [151, 20] width 52 height 12
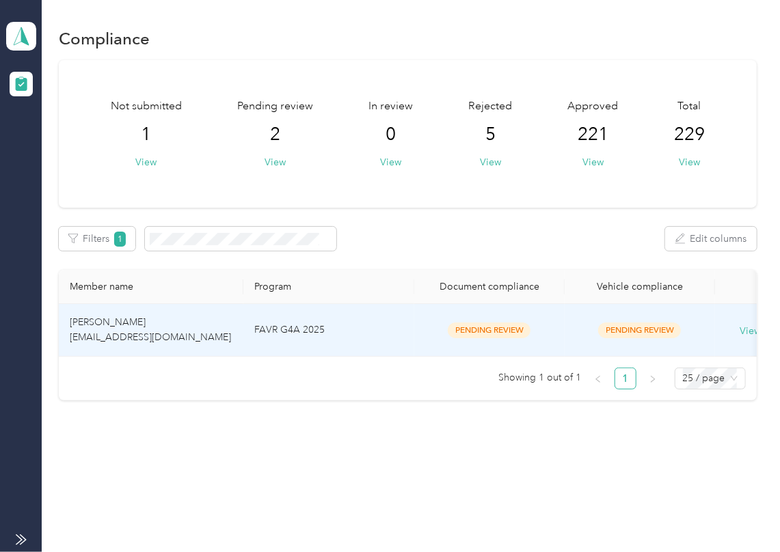
click at [172, 332] on td "[PERSON_NAME] [EMAIL_ADDRESS][DOMAIN_NAME]" at bounding box center [151, 330] width 185 height 53
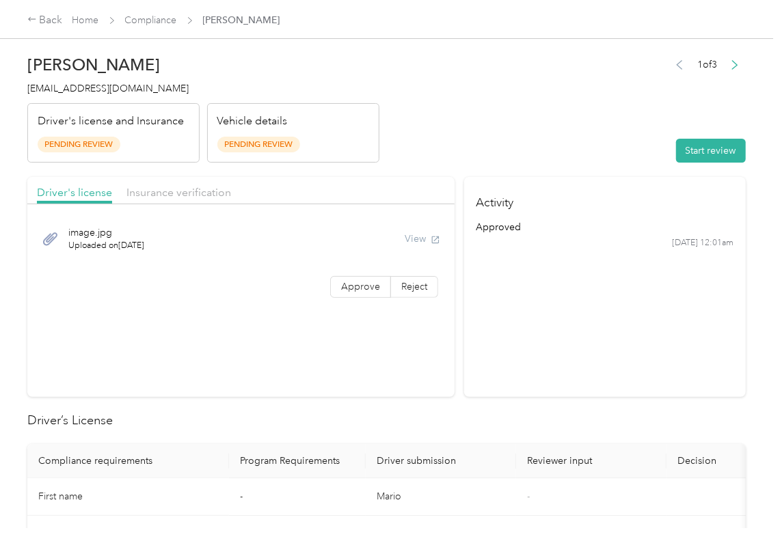
click at [464, 354] on section "Activity approved [DATE] 12:01am" at bounding box center [605, 287] width 282 height 220
click at [707, 150] on button "Start review" at bounding box center [711, 151] width 70 height 24
click at [554, 85] on header "[PERSON_NAME] [EMAIL_ADDRESS][DOMAIN_NAME] Driver's license and Insurance Pendi…" at bounding box center [386, 105] width 718 height 115
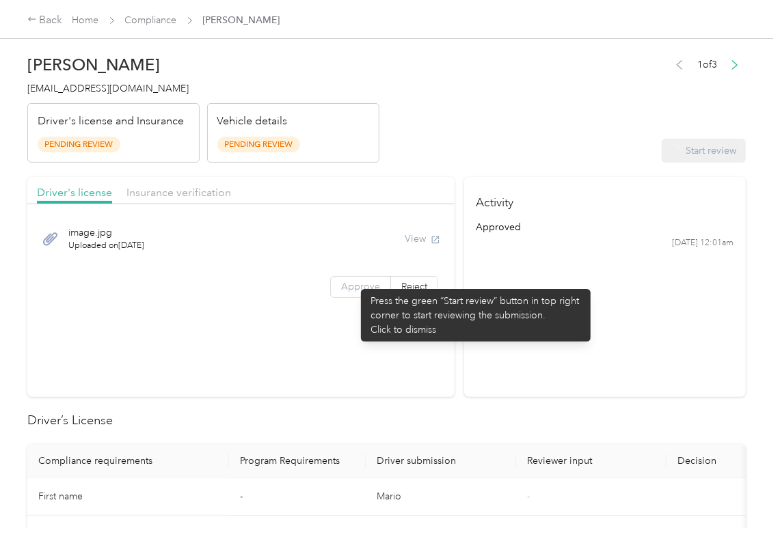
click at [354, 282] on span "Approve" at bounding box center [360, 287] width 39 height 12
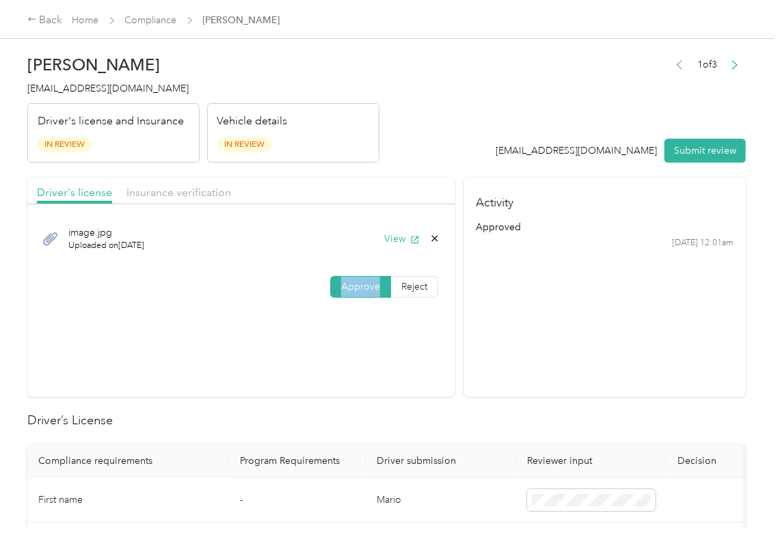
click at [354, 282] on span "Approve" at bounding box center [360, 287] width 39 height 12
click at [398, 243] on button "View" at bounding box center [402, 239] width 36 height 14
click at [403, 135] on header "[PERSON_NAME] [EMAIL_ADDRESS][DOMAIN_NAME] Driver's license and Insurance In Re…" at bounding box center [386, 105] width 718 height 115
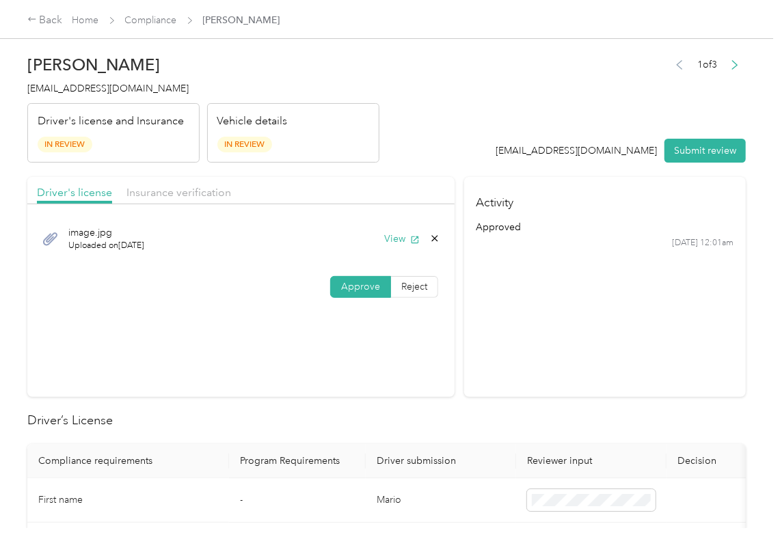
click at [201, 202] on div "Driver's license Insurance verification" at bounding box center [240, 190] width 427 height 27
click at [208, 193] on span "Insurance verification" at bounding box center [178, 192] width 105 height 13
click at [183, 198] on span "Insurance verification" at bounding box center [178, 192] width 105 height 13
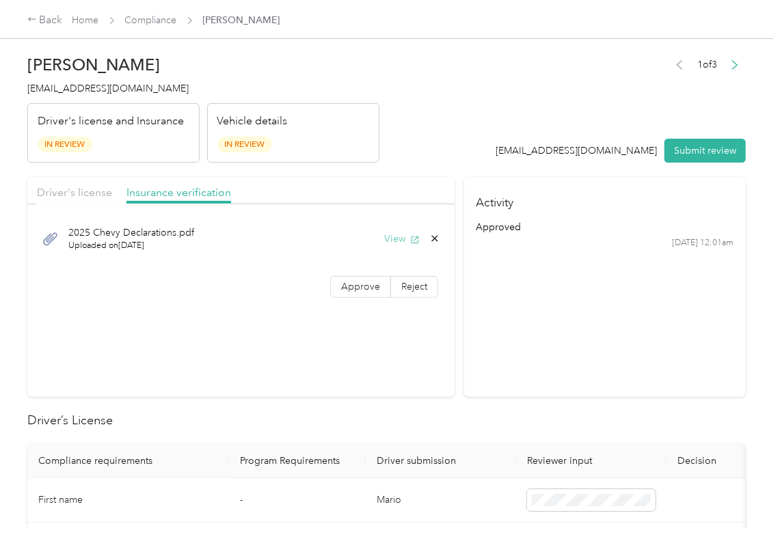
click at [392, 238] on button "View" at bounding box center [402, 239] width 36 height 14
drag, startPoint x: 338, startPoint y: 294, endPoint x: 332, endPoint y: 303, distance: 11.0
click at [338, 294] on label "Approve" at bounding box center [360, 287] width 61 height 22
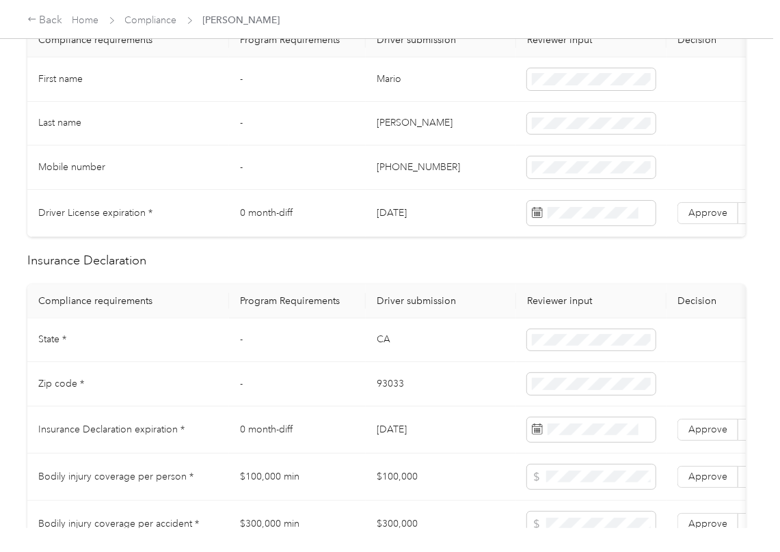
scroll to position [364, 0]
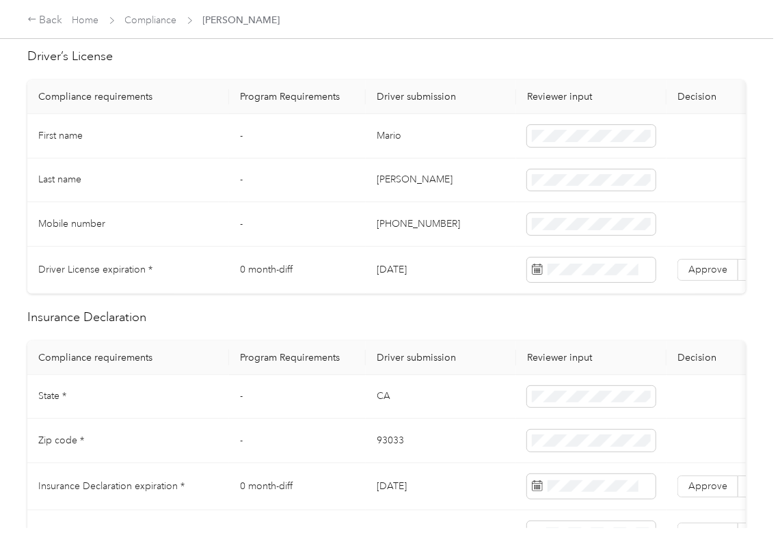
click at [383, 138] on td "Mario" at bounding box center [441, 136] width 150 height 44
click at [381, 137] on td "Mario" at bounding box center [441, 136] width 150 height 44
click at [407, 267] on td "[DATE]" at bounding box center [441, 270] width 150 height 47
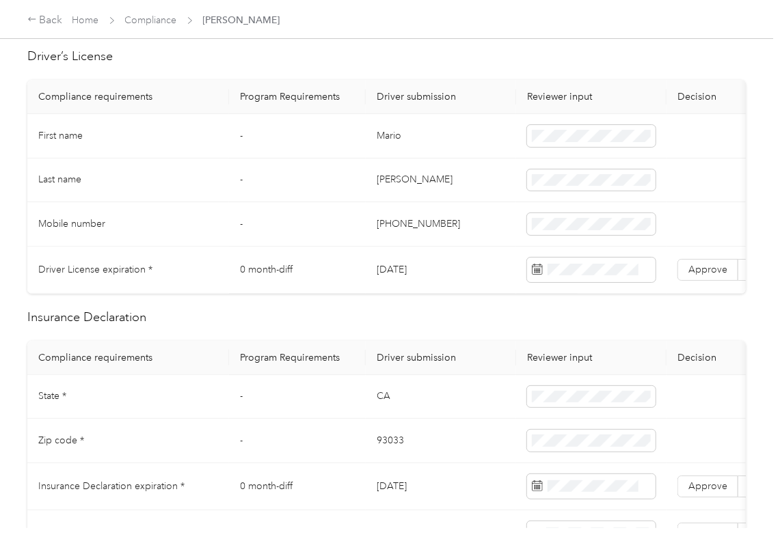
click at [407, 267] on td "[DATE]" at bounding box center [441, 270] width 150 height 47
click at [690, 269] on span "Approve" at bounding box center [707, 270] width 39 height 12
click at [420, 327] on h2 "Insurance Declaration" at bounding box center [386, 317] width 718 height 18
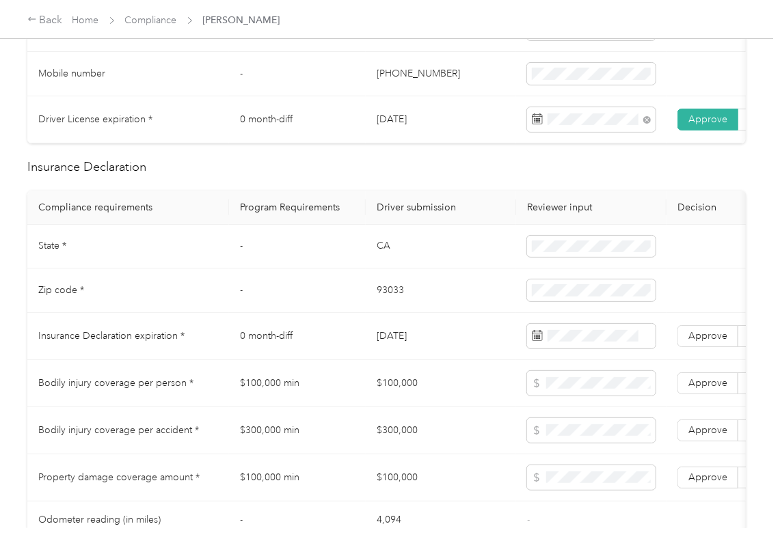
scroll to position [547, 0]
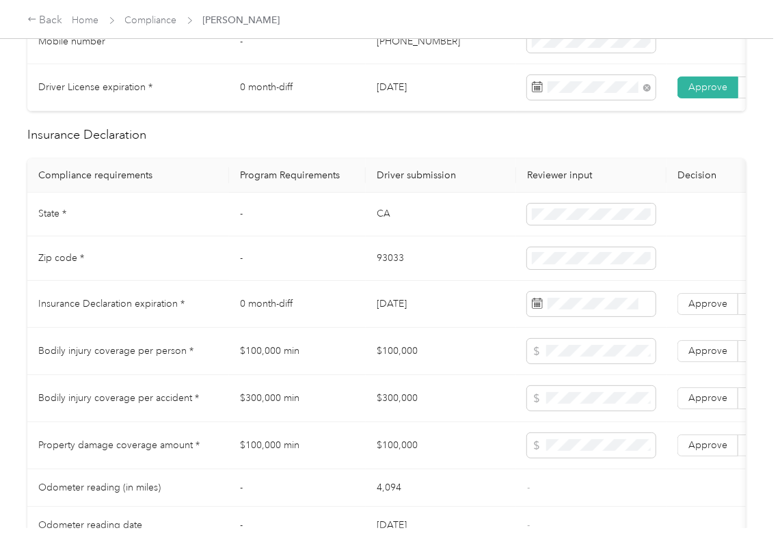
click at [380, 232] on td "CA" at bounding box center [441, 215] width 150 height 44
click at [376, 271] on td "93033" at bounding box center [441, 258] width 150 height 44
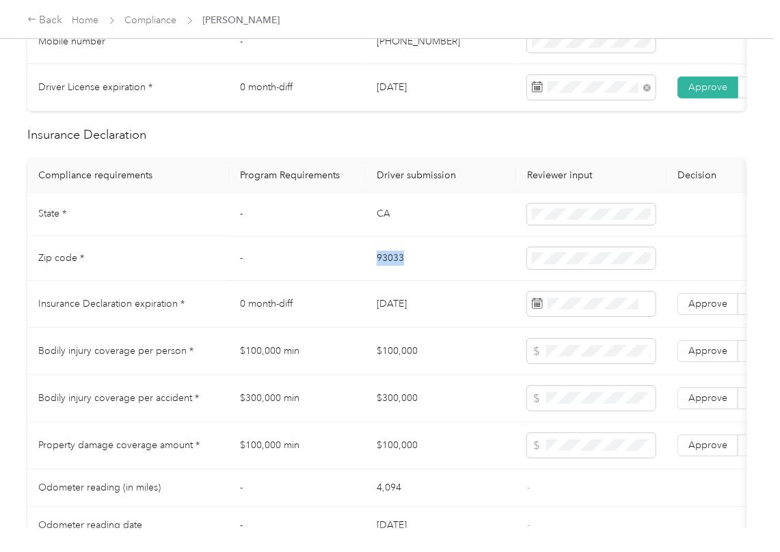
click at [376, 271] on td "93033" at bounding box center [441, 258] width 150 height 44
click at [375, 271] on td "93033" at bounding box center [441, 258] width 150 height 44
click at [274, 265] on td "-" at bounding box center [297, 258] width 137 height 44
click at [695, 310] on span "Approve" at bounding box center [707, 304] width 39 height 12
click at [332, 318] on td "0 month-diff" at bounding box center [297, 304] width 137 height 47
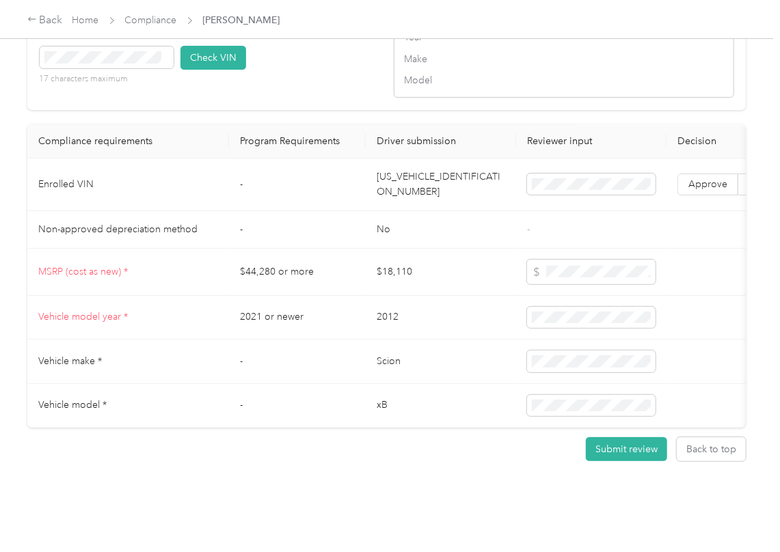
scroll to position [1184, 0]
click at [474, 205] on td "[US_VEHICLE_IDENTIFICATION_NUMBER]" at bounding box center [441, 185] width 150 height 53
click at [287, 95] on div "VIN number 17 characters maximum Check VIN" at bounding box center [210, 62] width 340 height 65
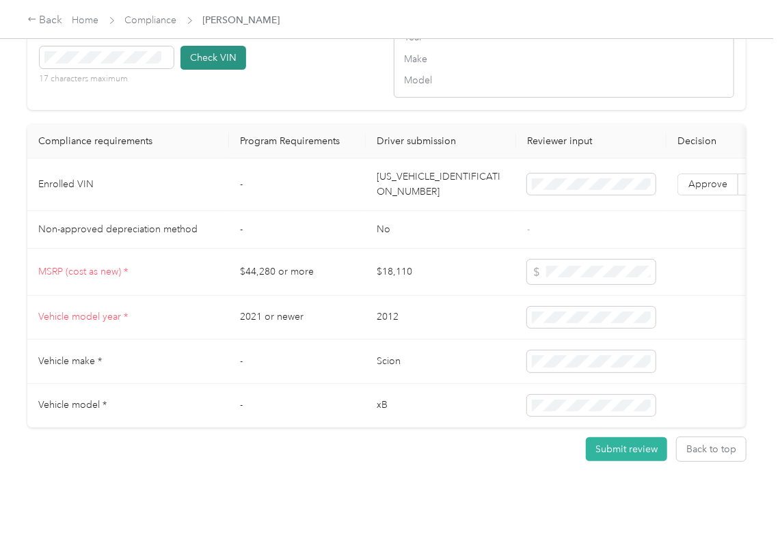
click at [220, 70] on button "Check VIN" at bounding box center [213, 58] width 66 height 24
click at [714, 190] on span "Approve" at bounding box center [707, 184] width 39 height 12
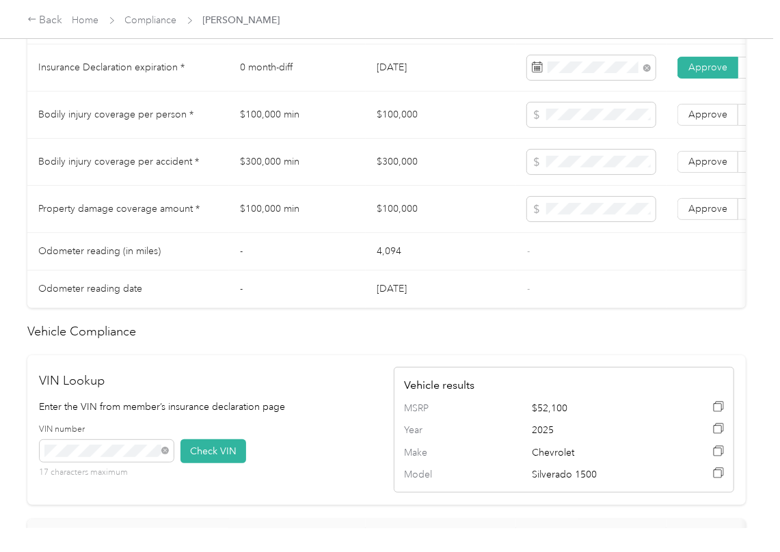
scroll to position [731, 0]
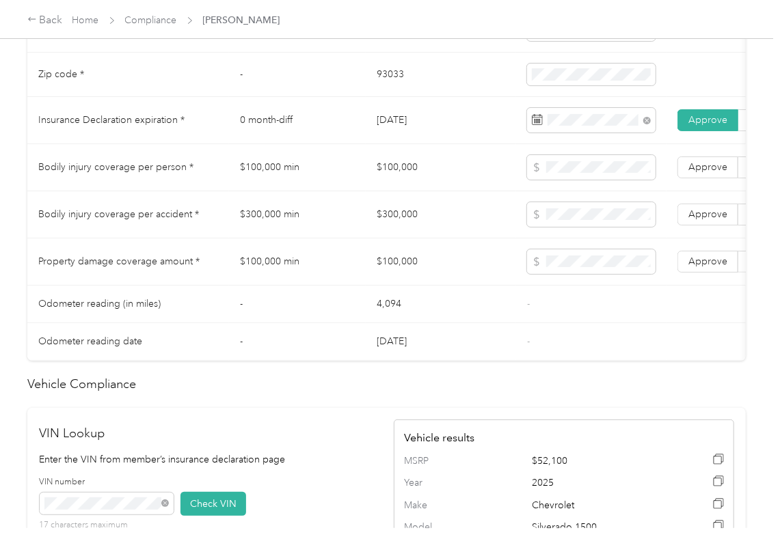
click at [406, 181] on td "$100,000" at bounding box center [441, 167] width 150 height 47
click at [389, 232] on td "$300,000" at bounding box center [441, 214] width 150 height 47
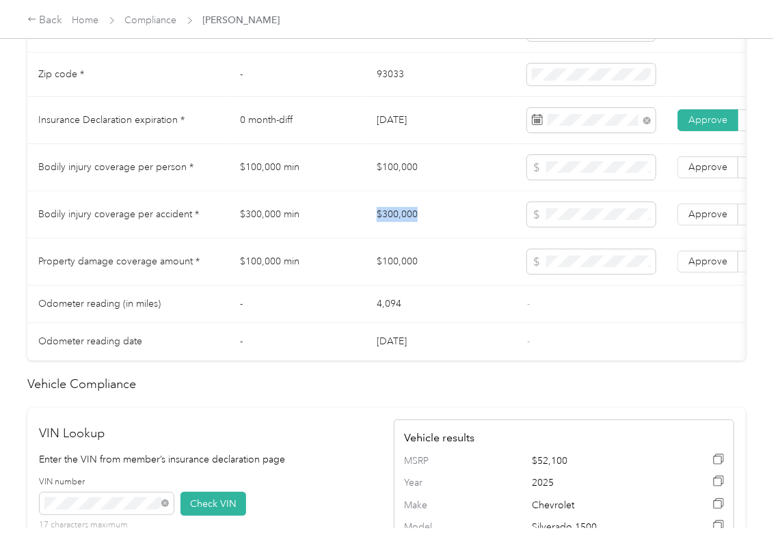
click at [389, 232] on td "$300,000" at bounding box center [441, 214] width 150 height 47
drag, startPoint x: 707, startPoint y: 225, endPoint x: 703, endPoint y: 181, distance: 43.9
click at [708, 220] on span "Approve" at bounding box center [707, 214] width 39 height 12
click at [703, 173] on span "Approve" at bounding box center [707, 167] width 39 height 12
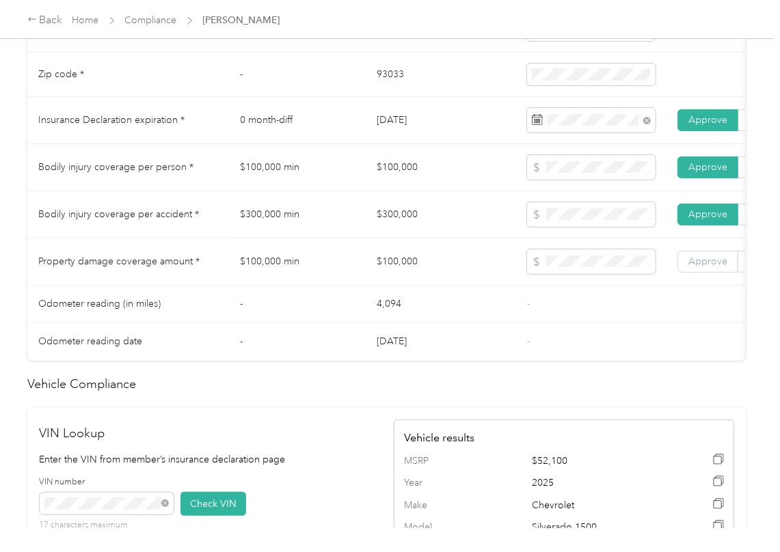
click at [696, 273] on label "Approve" at bounding box center [707, 262] width 61 height 22
click at [593, 323] on td "-" at bounding box center [591, 305] width 150 height 38
click at [361, 262] on td "$100,000 min" at bounding box center [297, 262] width 137 height 47
click at [435, 226] on td "$300,000" at bounding box center [441, 214] width 150 height 47
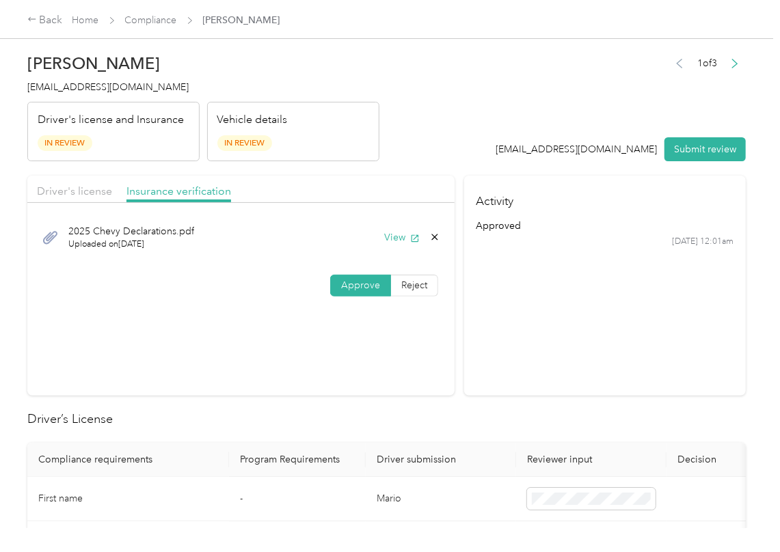
scroll to position [0, 0]
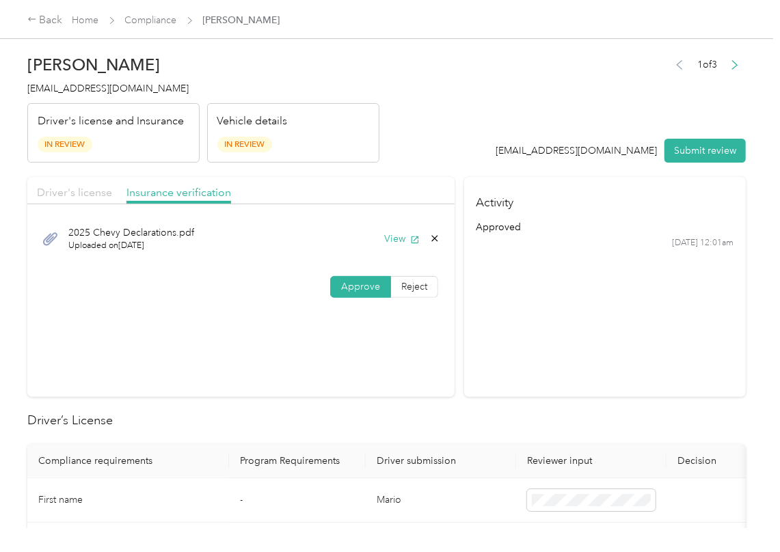
click at [87, 185] on div "Driver's license" at bounding box center [74, 193] width 75 height 17
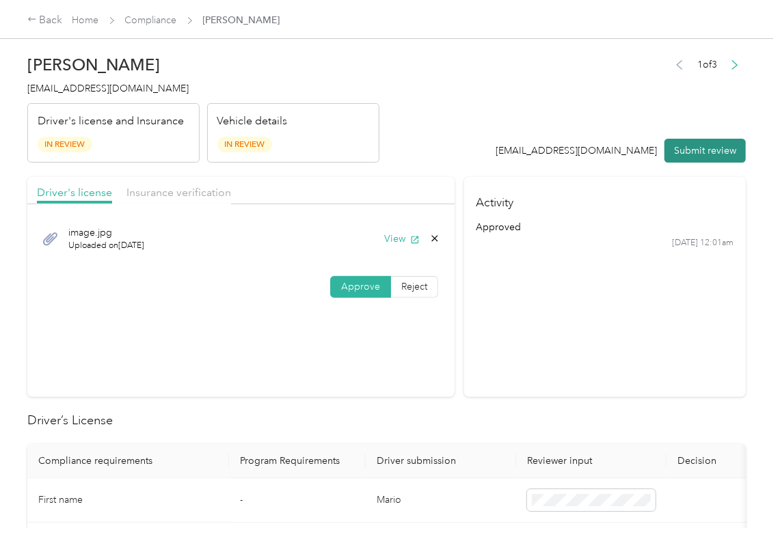
click at [679, 148] on button "Submit review" at bounding box center [704, 151] width 81 height 24
click at [88, 96] on div "[PERSON_NAME] [EMAIL_ADDRESS][DOMAIN_NAME] Driver's license and Insurance In Re…" at bounding box center [203, 105] width 352 height 115
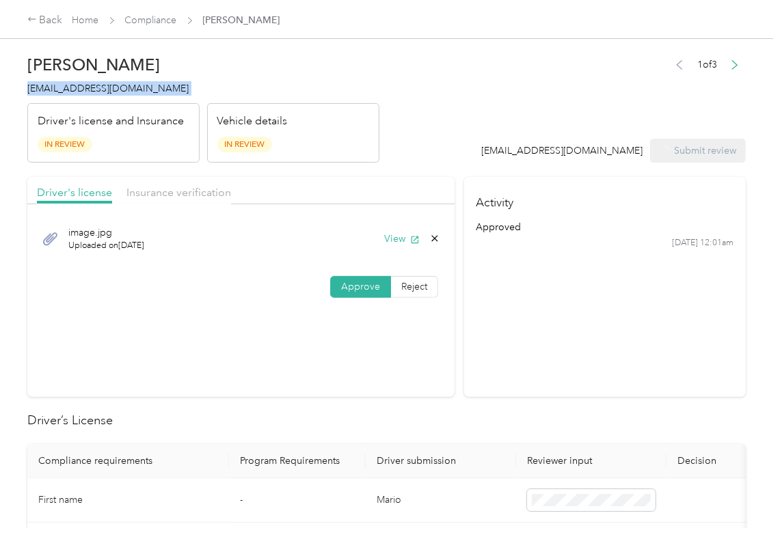
click at [88, 96] on div "[PERSON_NAME] [EMAIL_ADDRESS][DOMAIN_NAME] Driver's license and Insurance In Re…" at bounding box center [203, 105] width 352 height 115
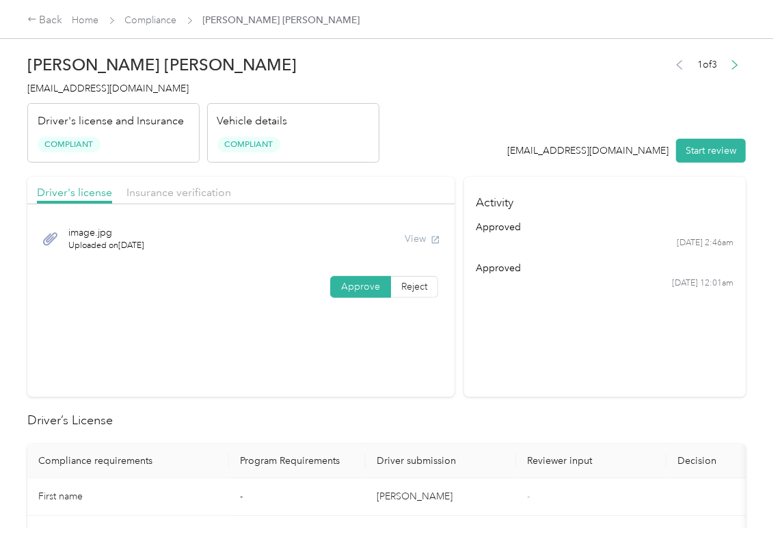
click at [407, 308] on section "Driver's license Insurance verification image.jpg Uploaded on [DATE] View Appro…" at bounding box center [240, 287] width 427 height 220
click at [500, 388] on section "Activity approved [DATE] 2:46am approved [DATE] 12:01am" at bounding box center [605, 287] width 282 height 220
click at [145, 23] on link "Compliance" at bounding box center [151, 20] width 52 height 12
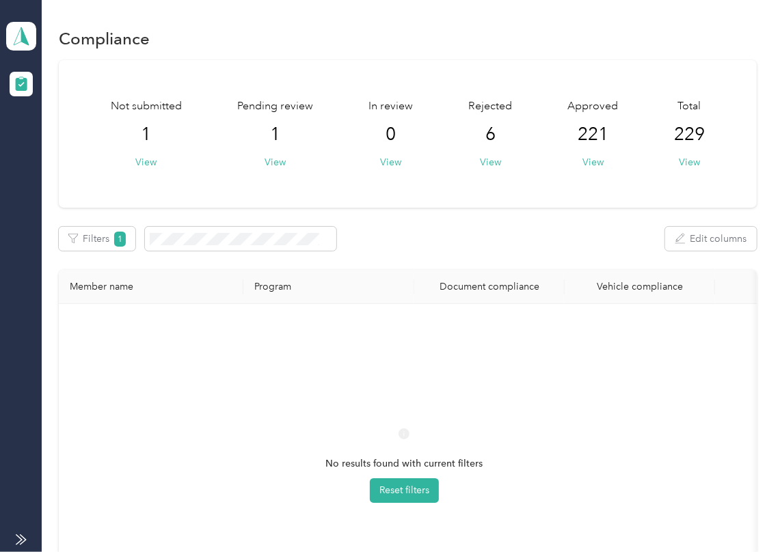
click at [164, 198] on div "Not submitted 1 View Pending review 1 View In review 0 View Rejected 6 View App…" at bounding box center [408, 134] width 698 height 148
click at [21, 46] on span at bounding box center [21, 36] width 30 height 29
click at [83, 145] on div "Log out" at bounding box center [150, 143] width 269 height 24
